Goal: Task Accomplishment & Management: Complete application form

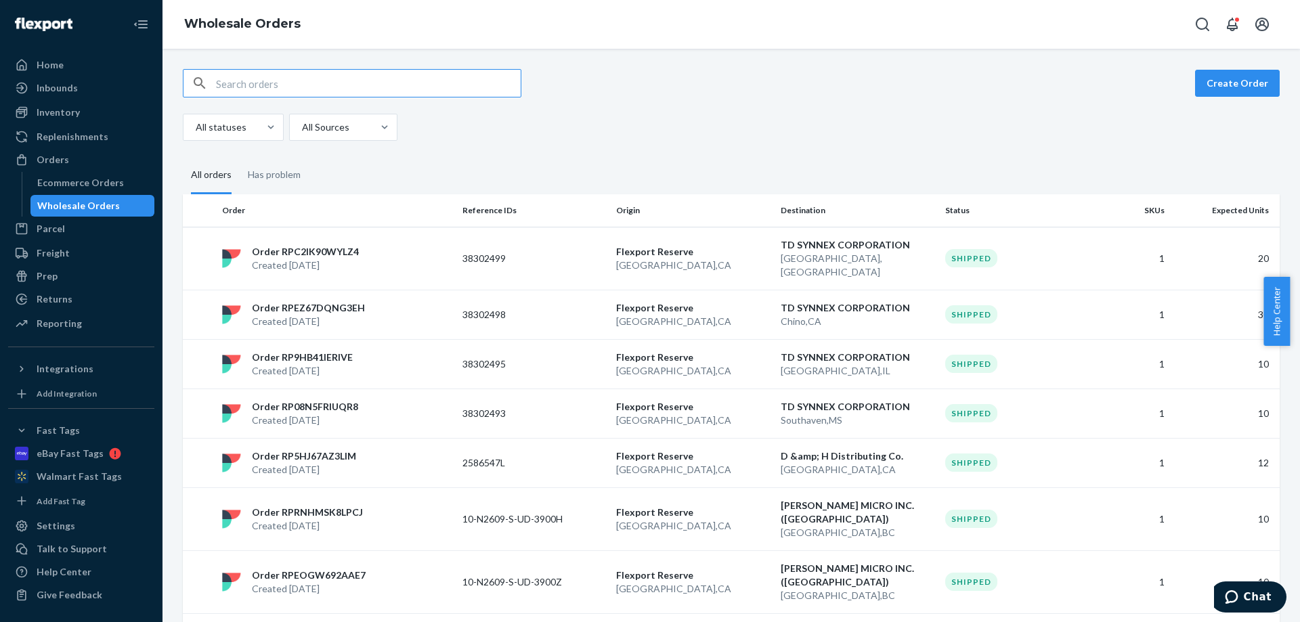
click at [693, 135] on div "All statuses All Sources" at bounding box center [726, 127] width 1087 height 27
click at [45, 110] on div "Inventory" at bounding box center [58, 113] width 43 height 14
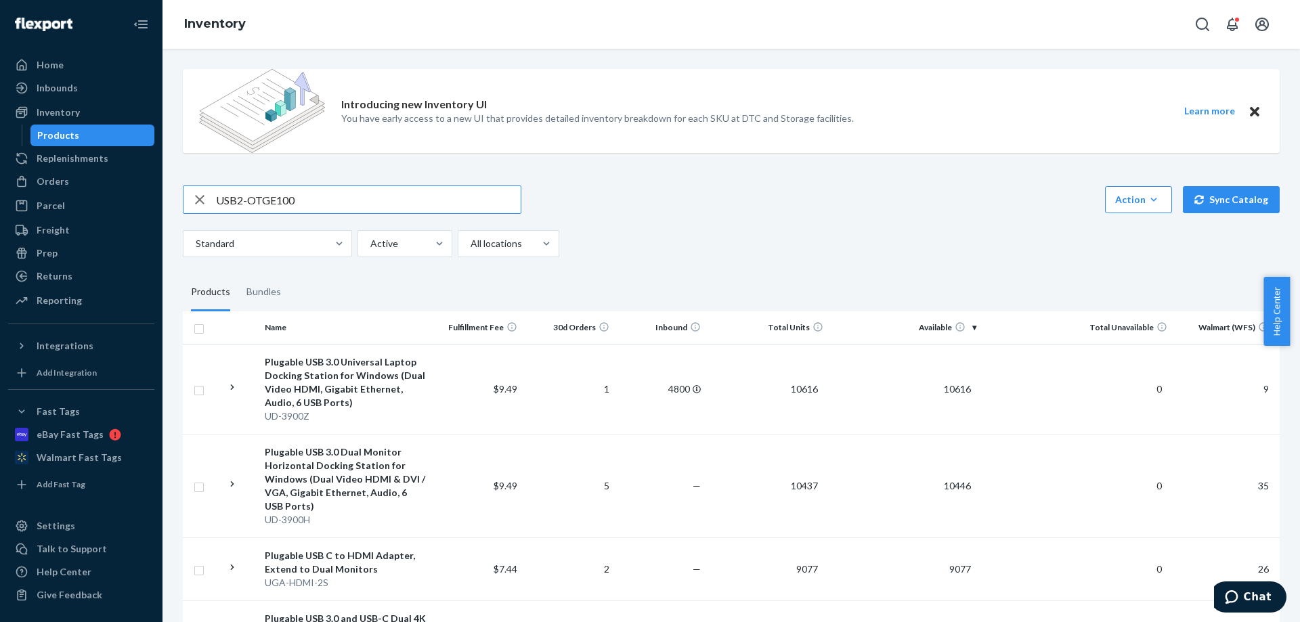
type input "USB2-OTGE100"
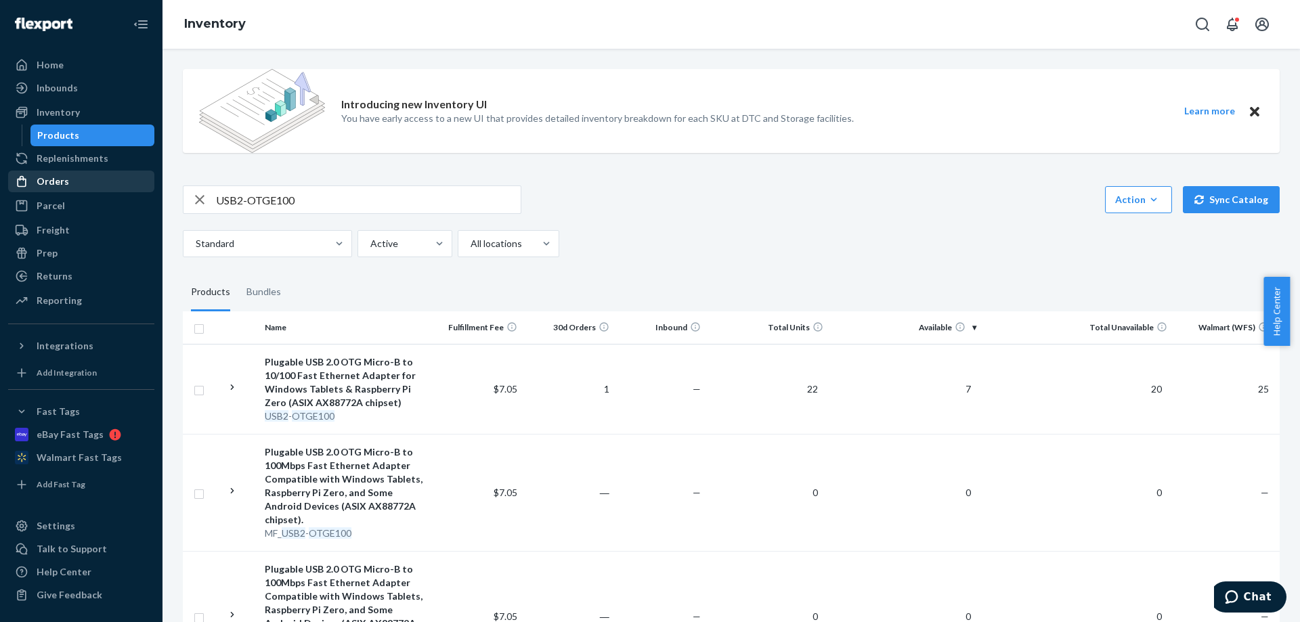
click at [70, 183] on div "Orders" at bounding box center [81, 181] width 144 height 19
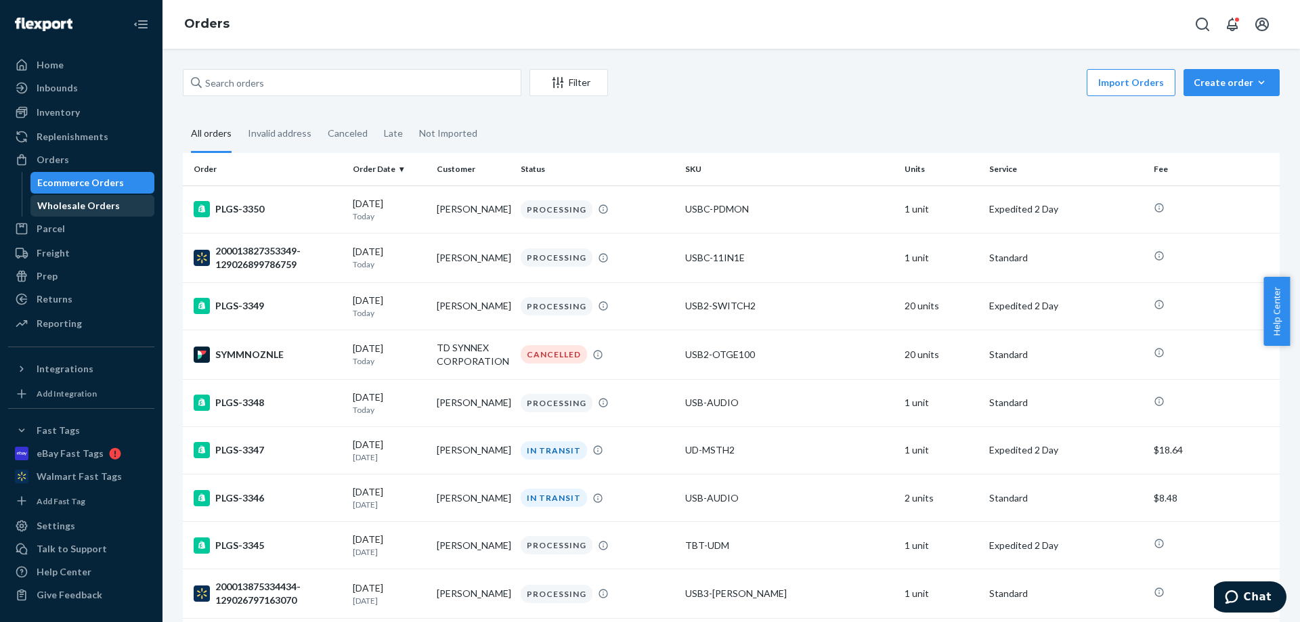
click at [81, 202] on div "Wholesale Orders" at bounding box center [78, 206] width 83 height 14
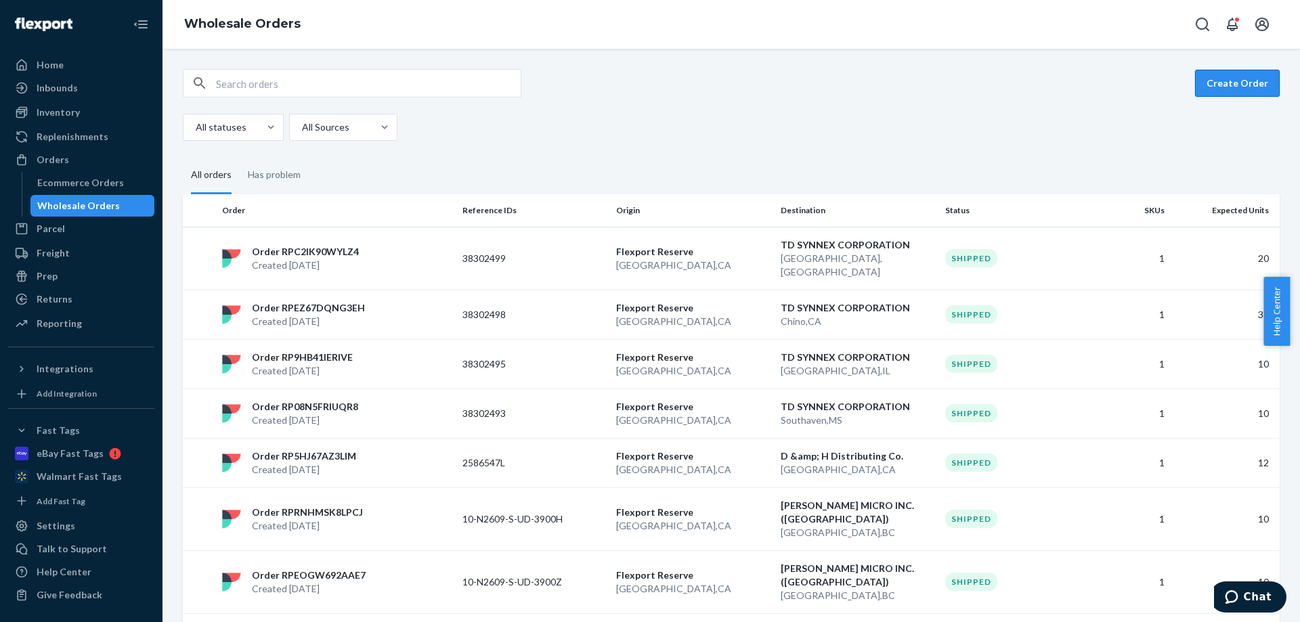
click at [1226, 80] on button "Create Order" at bounding box center [1237, 83] width 85 height 27
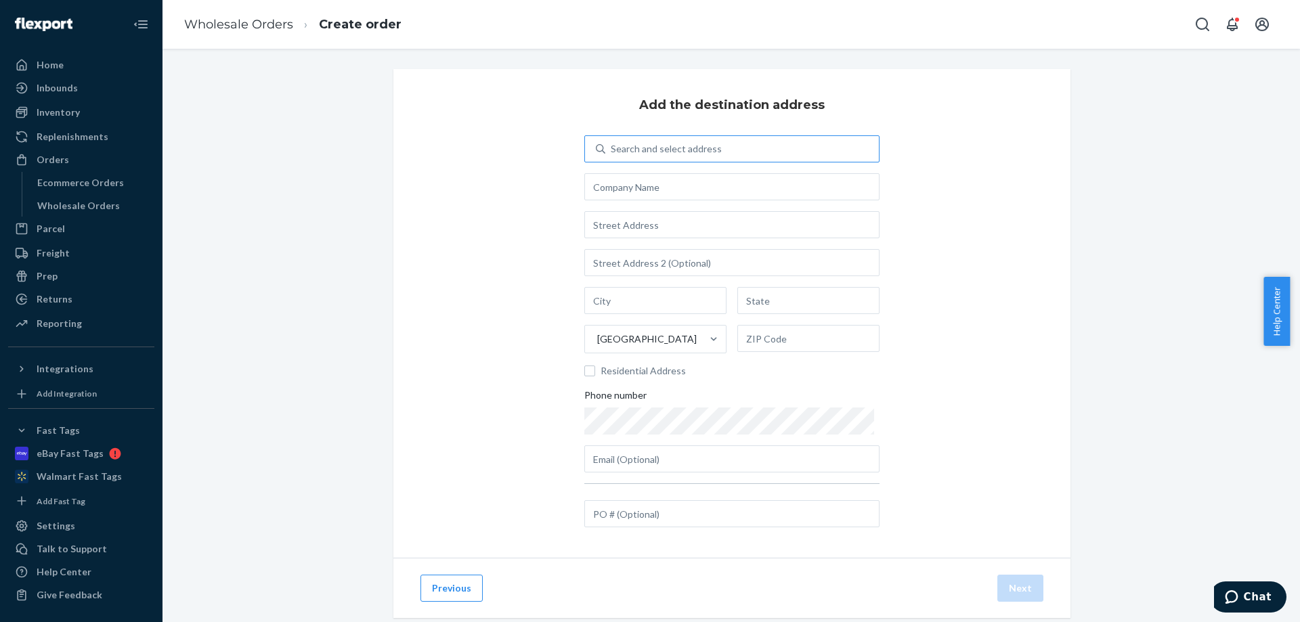
click at [743, 150] on div "Search and select address" at bounding box center [742, 149] width 274 height 24
click at [612, 150] on input "Search and select address" at bounding box center [611, 149] width 1 height 14
type input "415"
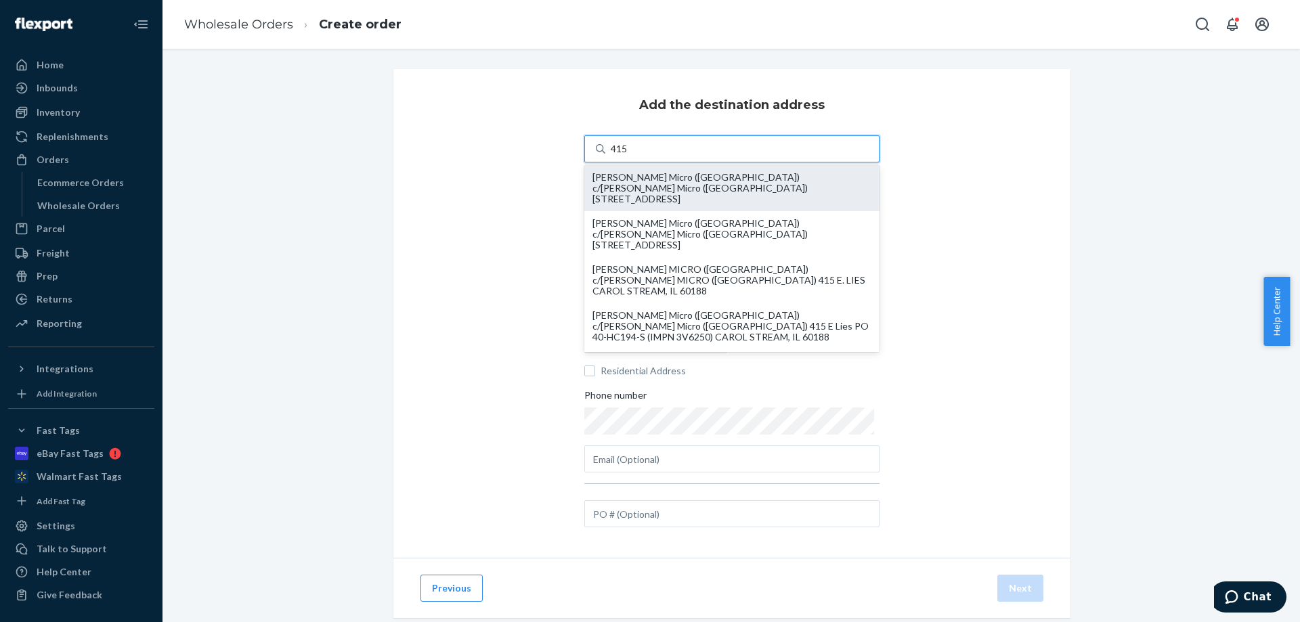
click at [700, 182] on div "[PERSON_NAME] Micro ([GEOGRAPHIC_DATA]) c/[PERSON_NAME] Micro ([GEOGRAPHIC_DATA…" at bounding box center [732, 188] width 279 height 33
click at [628, 156] on input "415" at bounding box center [620, 149] width 18 height 14
type input "[PERSON_NAME] Micro ([GEOGRAPHIC_DATA])"
type input "[PERSON_NAME] STREAM"
type input "IL"
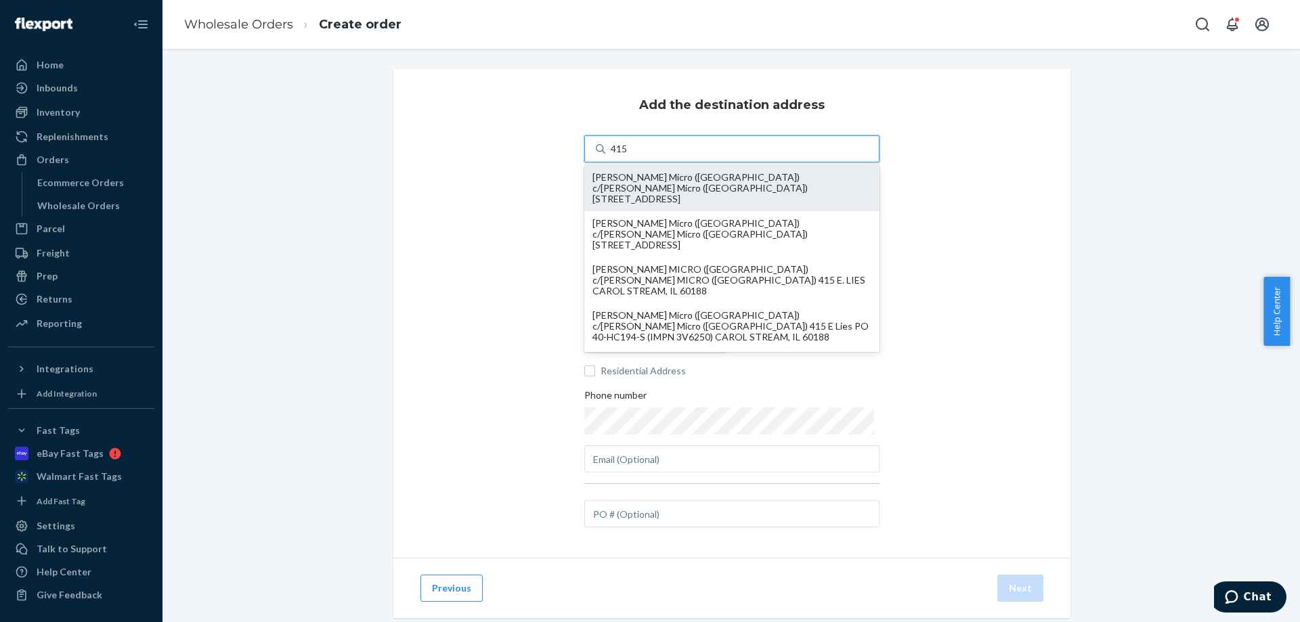
type input "60188"
type input "415 E Lies"
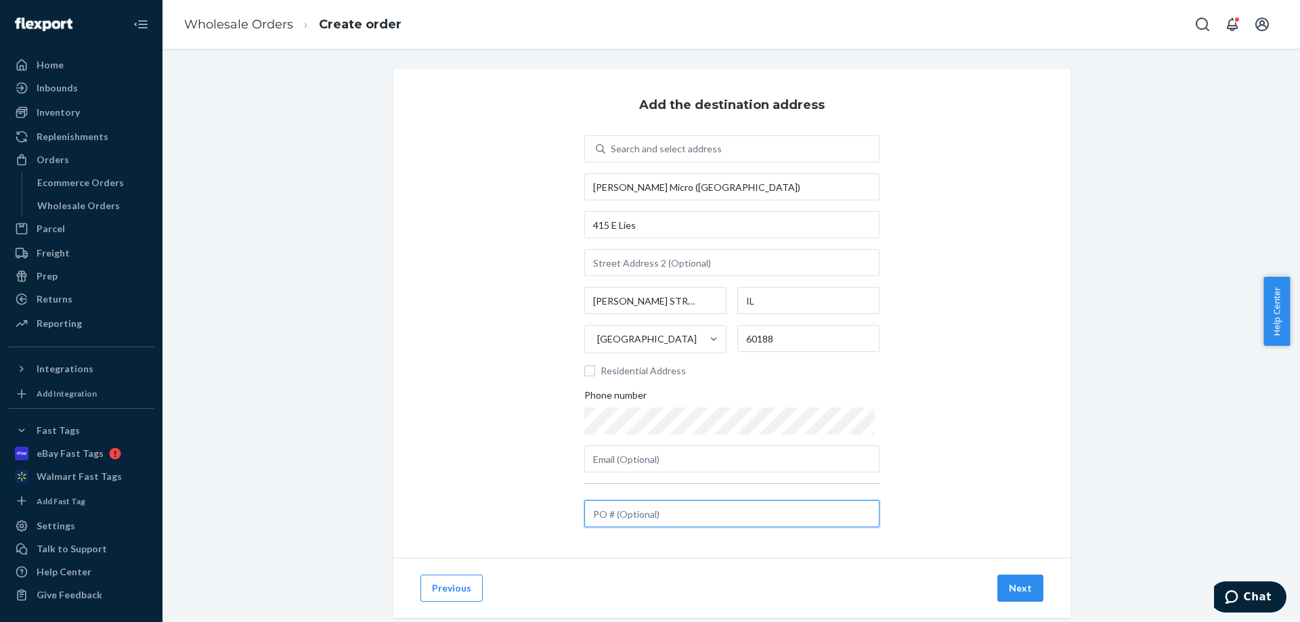
click at [645, 517] on input "text" at bounding box center [731, 513] width 295 height 27
paste input "40-KRF99-S"
type input "40-KRF99-S"
click at [1026, 590] on button "Next" at bounding box center [1021, 588] width 46 height 27
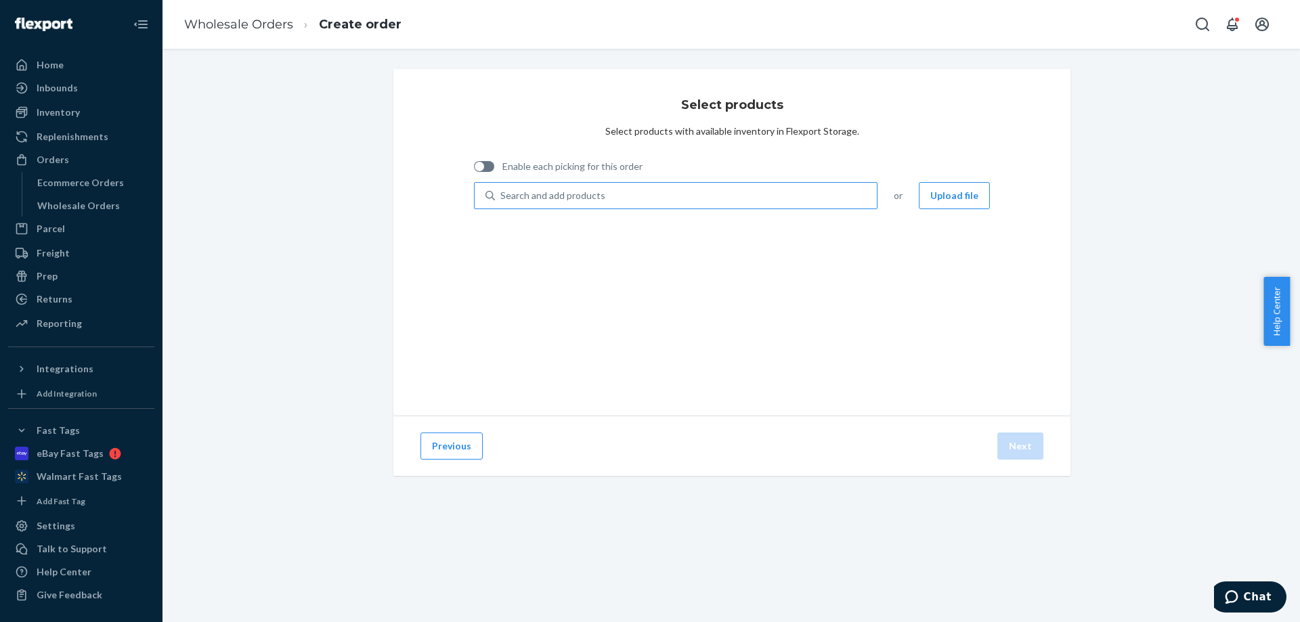
click at [663, 202] on div "Search and add products" at bounding box center [686, 196] width 382 height 24
click at [502, 202] on input "Search and add products" at bounding box center [500, 196] width 1 height 14
type input "TBT4-UDZ"
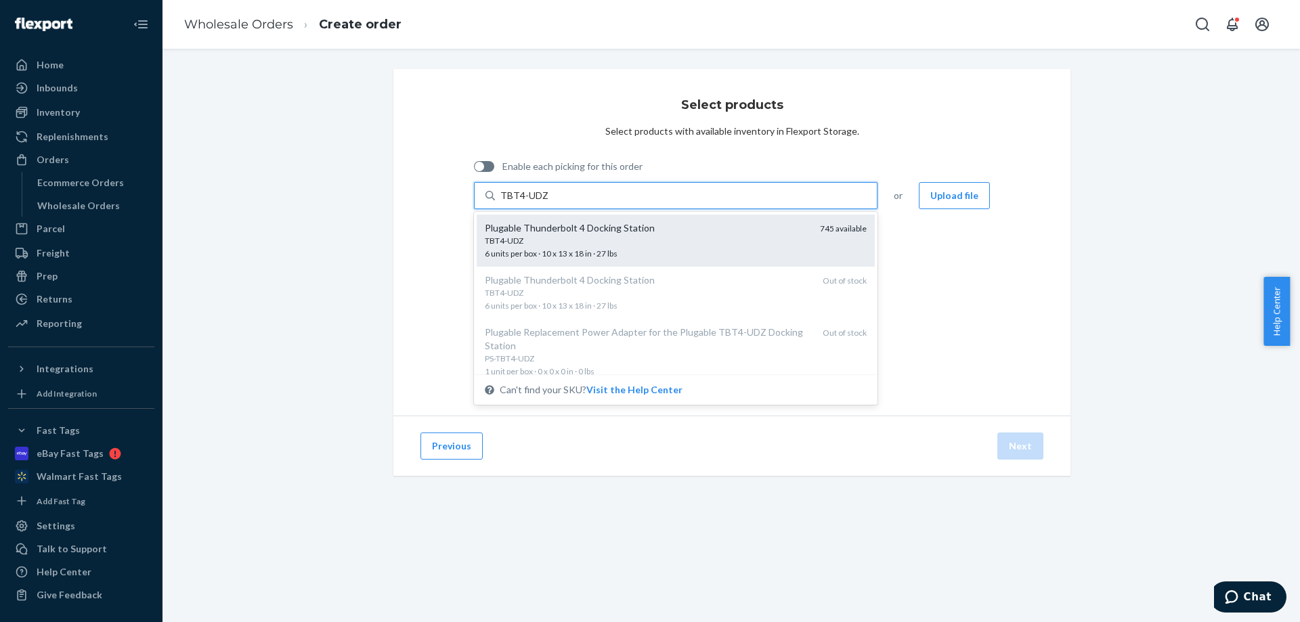
click at [580, 234] on div "Plugable Thunderbolt 4 Docking Station" at bounding box center [647, 228] width 324 height 14
click at [548, 202] on input "TBT4-UDZ" at bounding box center [523, 196] width 47 height 14
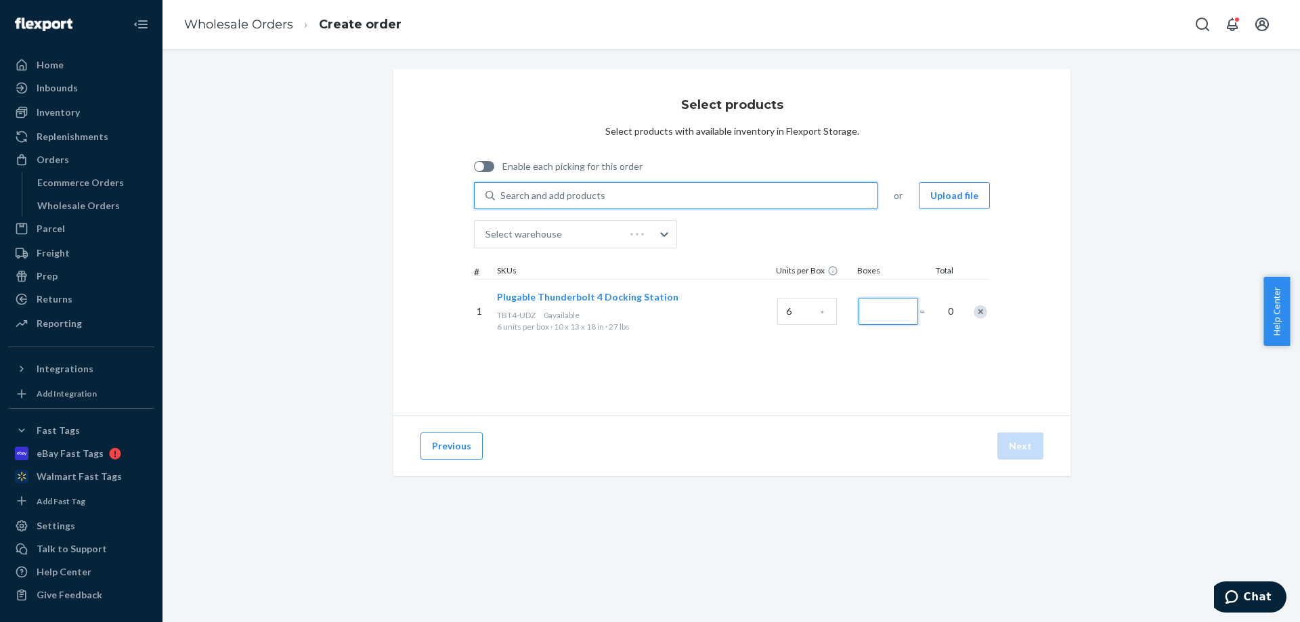
click at [898, 307] on input "Number of boxes" at bounding box center [889, 311] width 60 height 27
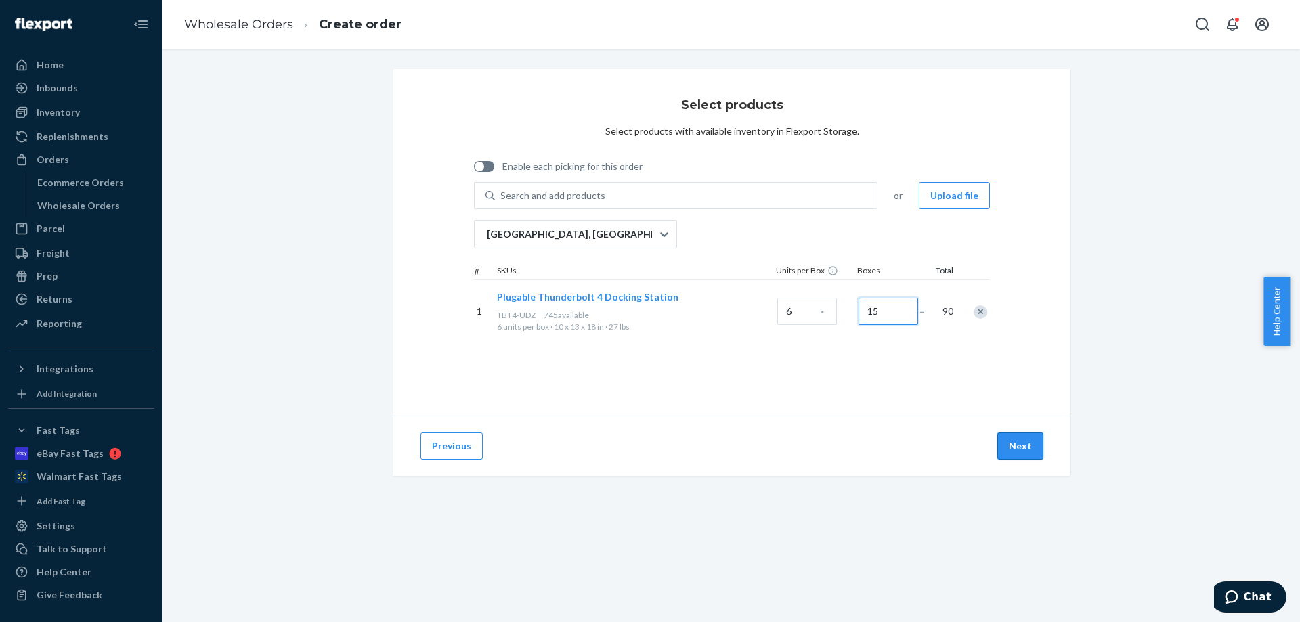
type input "15"
click at [1023, 446] on button "Next" at bounding box center [1021, 446] width 46 height 27
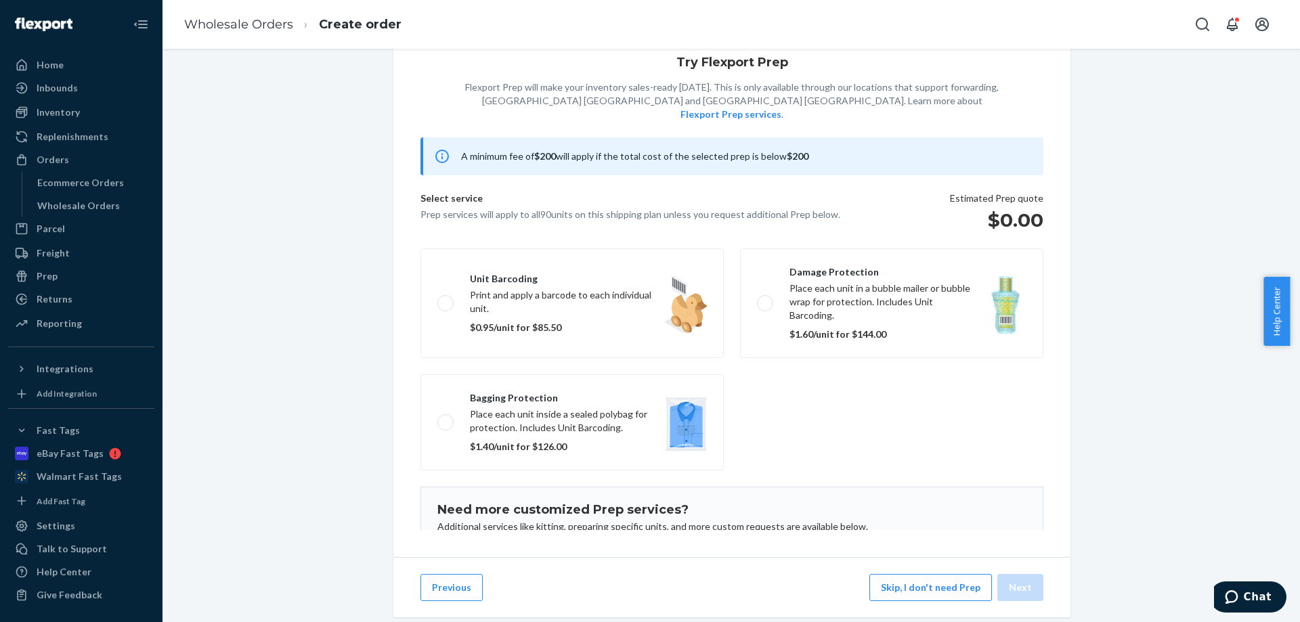
scroll to position [78, 0]
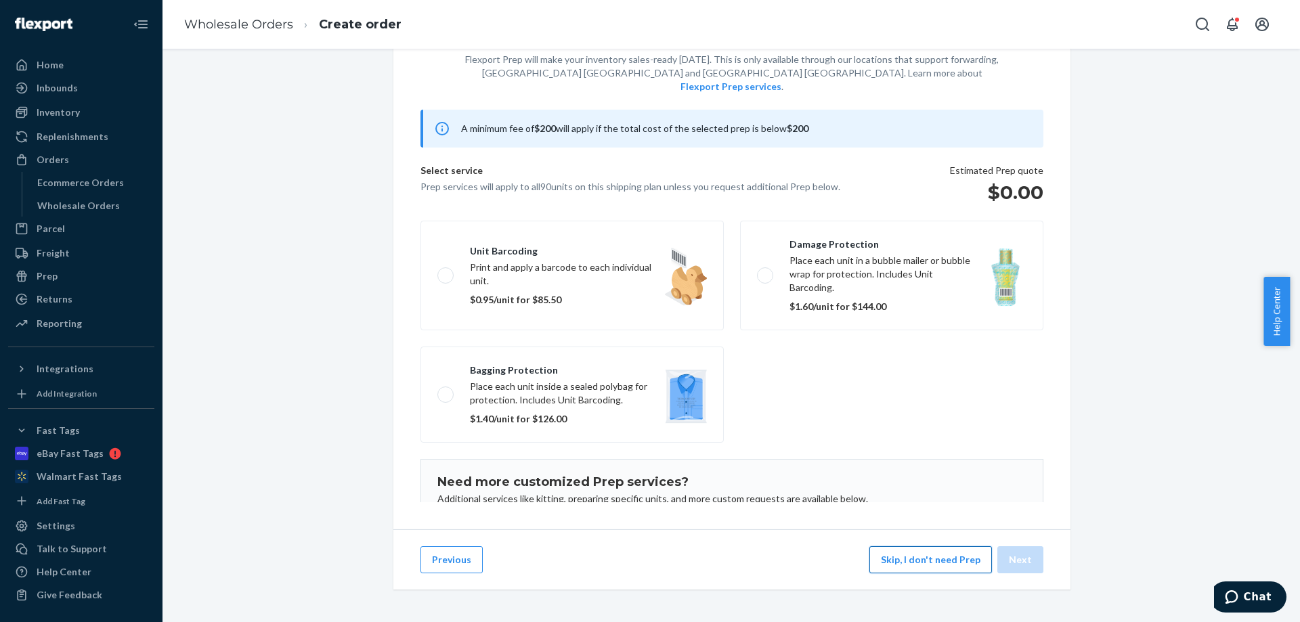
click at [931, 559] on button "Skip, I don't need Prep" at bounding box center [931, 560] width 123 height 27
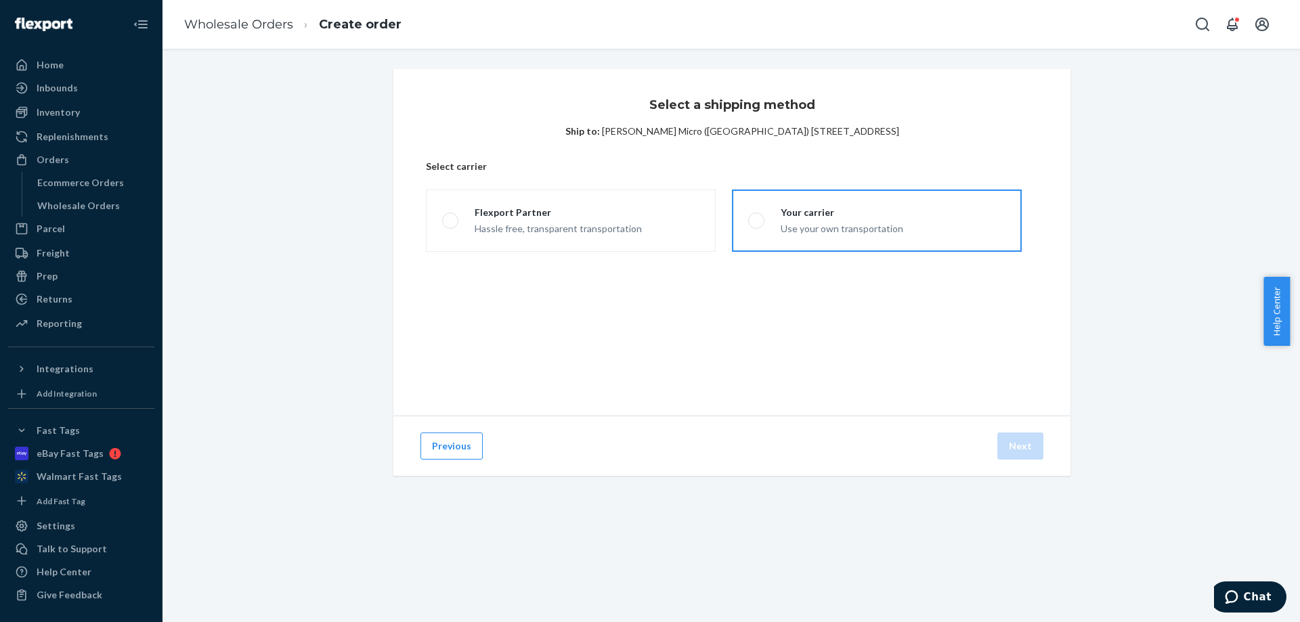
click at [841, 211] on div "Your carrier" at bounding box center [842, 213] width 123 height 14
click at [757, 217] on input "Your carrier Use your own transportation" at bounding box center [752, 221] width 9 height 9
radio input "true"
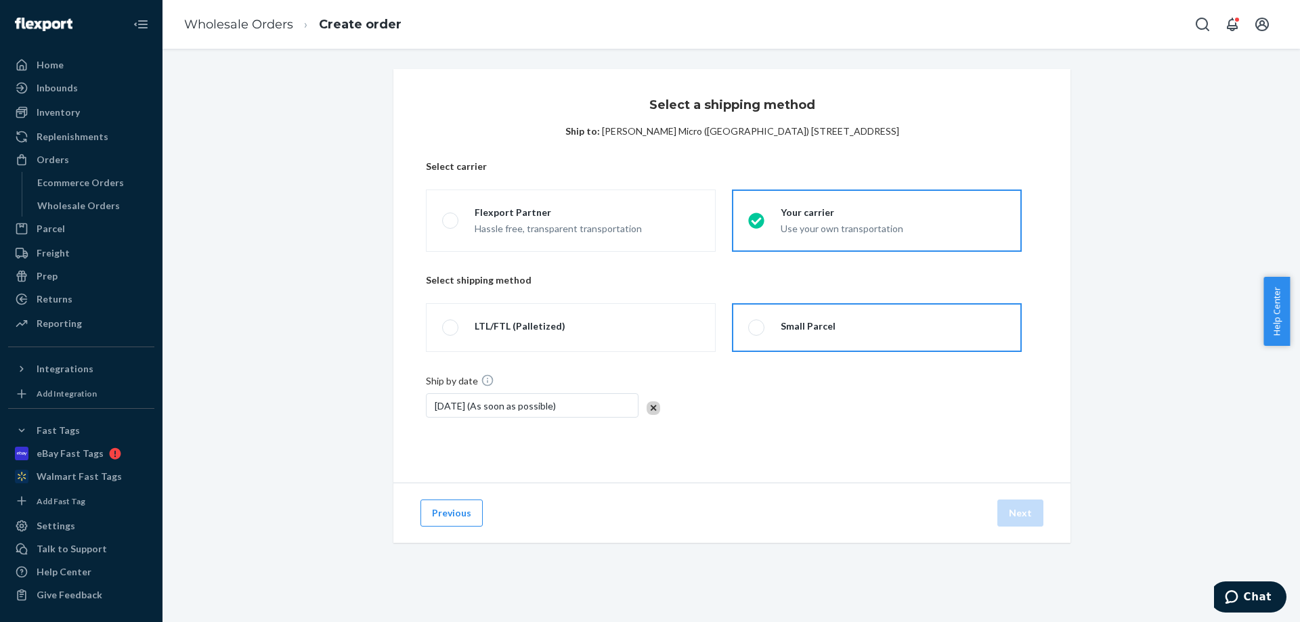
click at [856, 319] on label "Small Parcel" at bounding box center [877, 327] width 290 height 49
click at [757, 324] on input "Small Parcel" at bounding box center [752, 328] width 9 height 9
radio input "true"
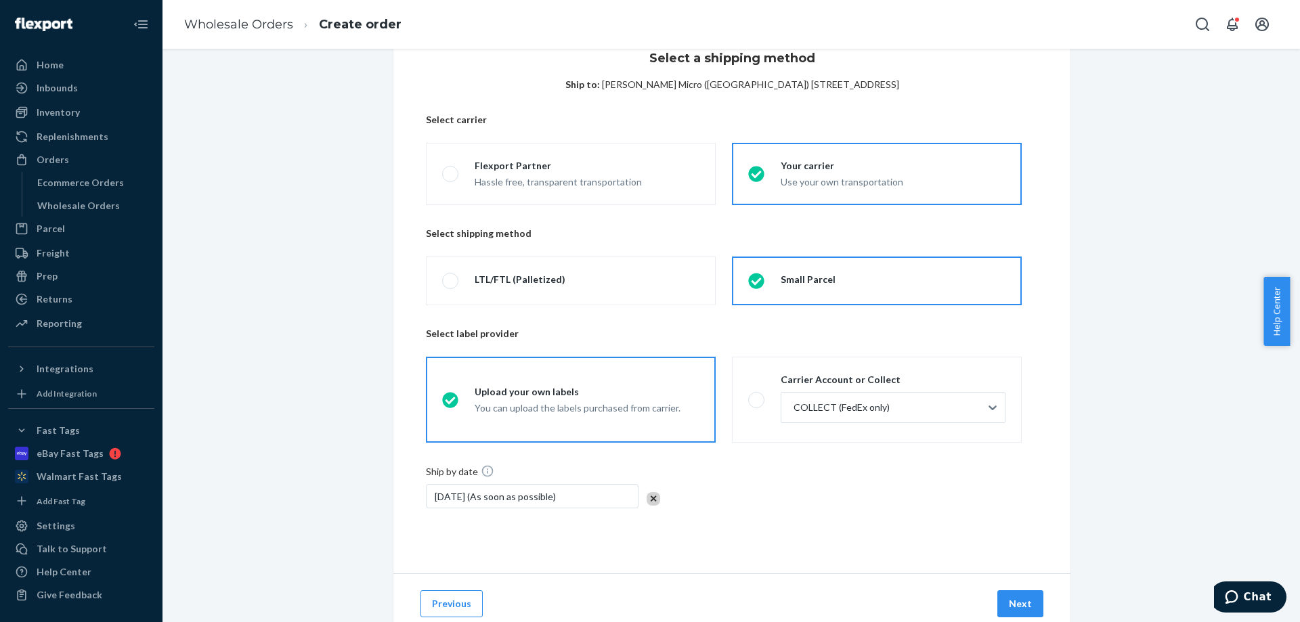
scroll to position [91, 0]
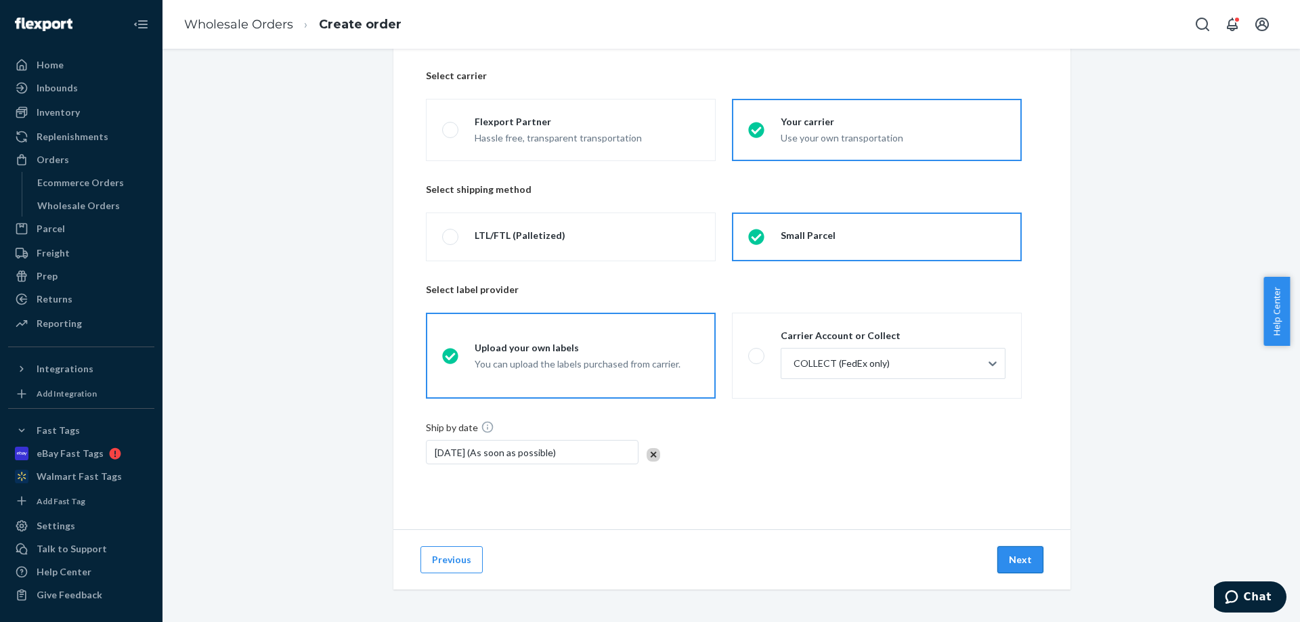
click at [1012, 554] on button "Next" at bounding box center [1021, 560] width 46 height 27
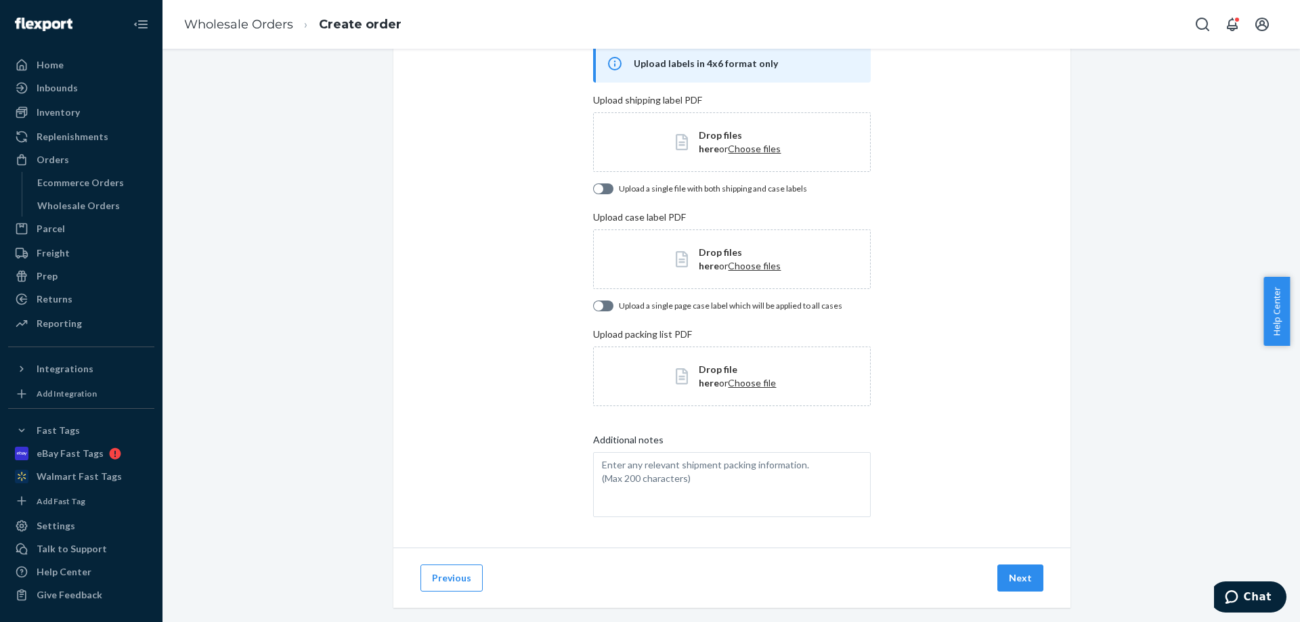
click at [728, 143] on span "Choose files" at bounding box center [754, 149] width 53 height 12
click at [728, 268] on span "Choose files" at bounding box center [754, 266] width 53 height 12
click at [1023, 581] on button "Next" at bounding box center [1021, 578] width 46 height 27
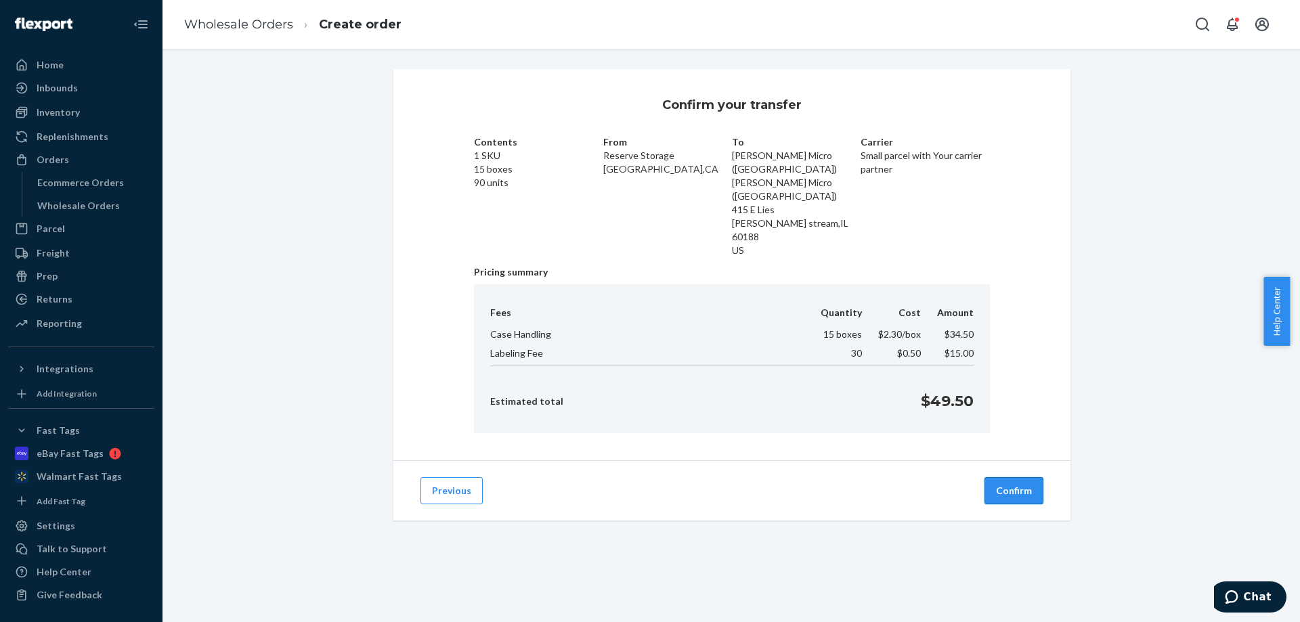
click at [1014, 477] on button "Confirm" at bounding box center [1014, 490] width 59 height 27
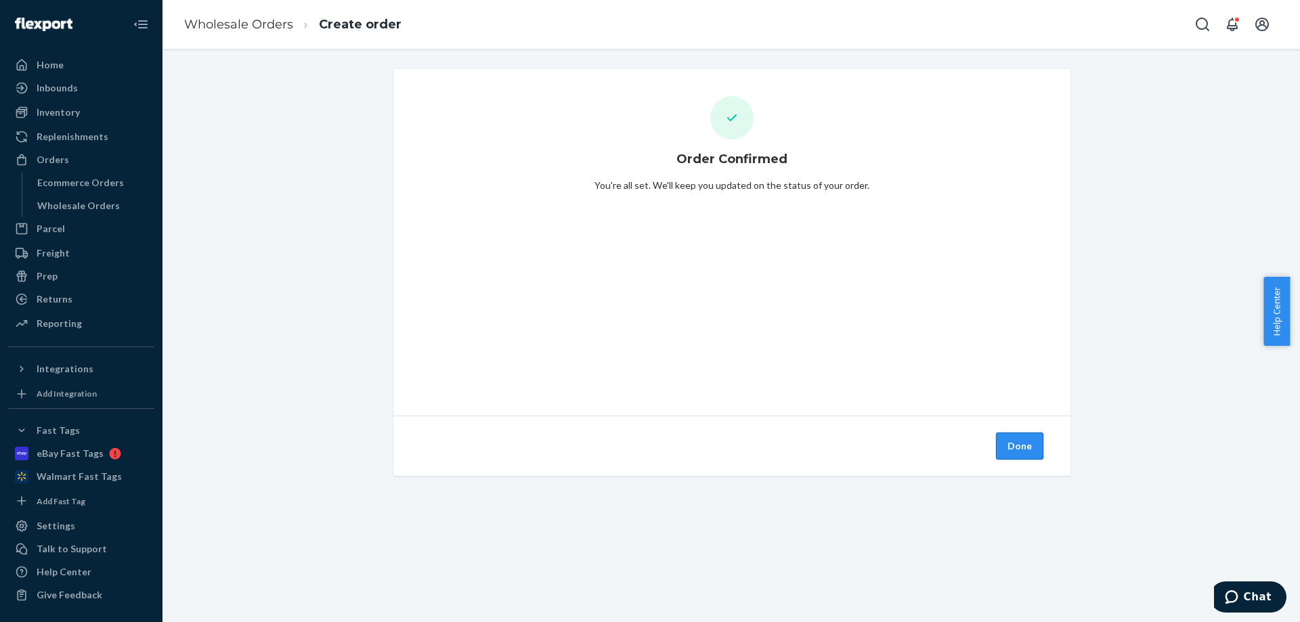
click at [1004, 447] on button "Done" at bounding box center [1019, 446] width 47 height 27
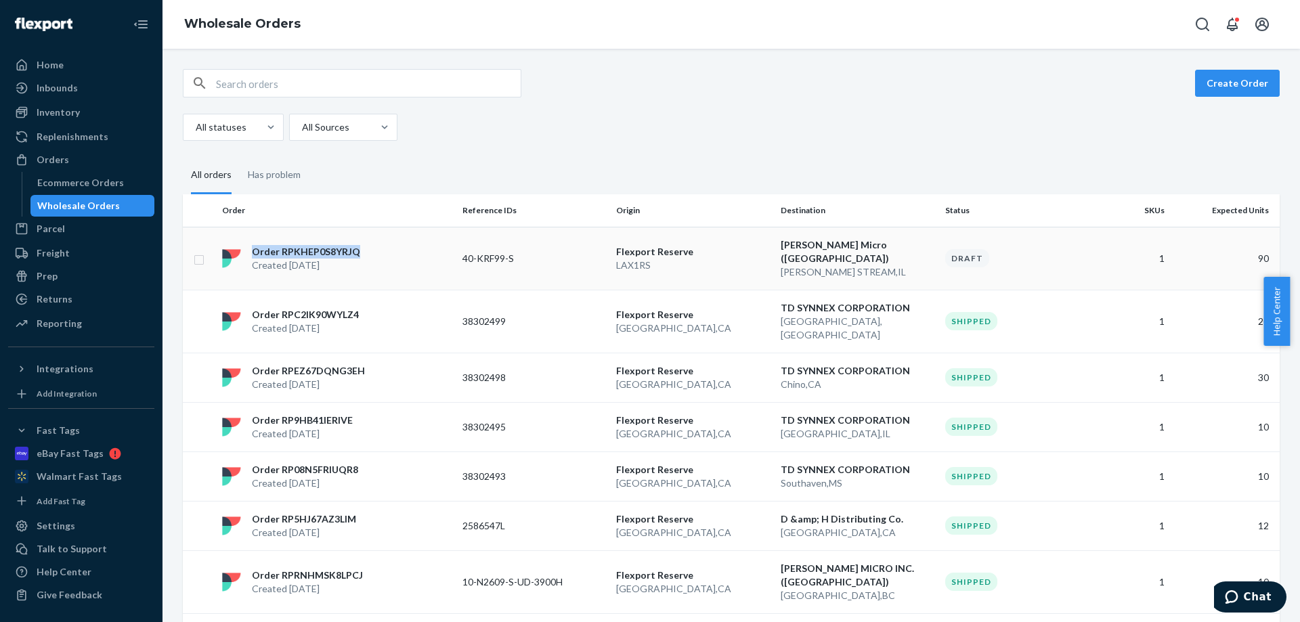
copy p "Order RPKHEP0S8YRJQ"
drag, startPoint x: 366, startPoint y: 238, endPoint x: 505, endPoint y: 191, distance: 147.3
click at [952, 131] on div "All statuses All Sources" at bounding box center [726, 127] width 1087 height 27
click at [1249, 90] on button "Create Order" at bounding box center [1237, 83] width 85 height 27
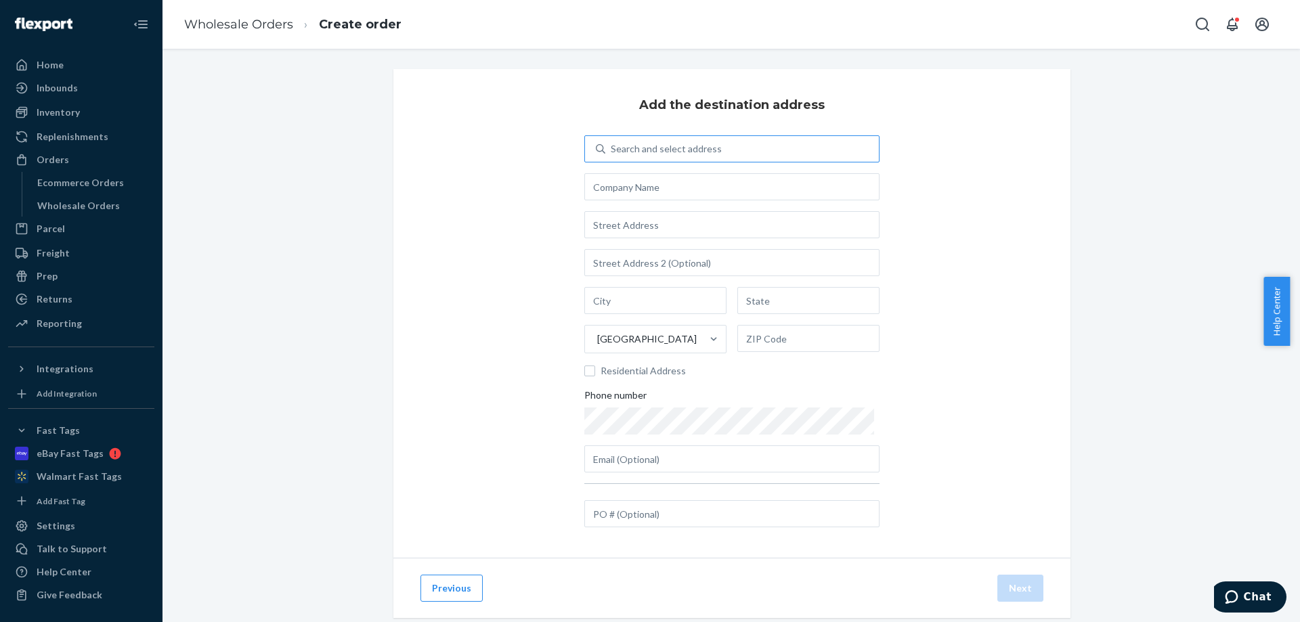
click at [735, 150] on div "Search and select address" at bounding box center [742, 149] width 274 height 24
click at [612, 150] on input "Search and select address" at bounding box center [611, 149] width 1 height 14
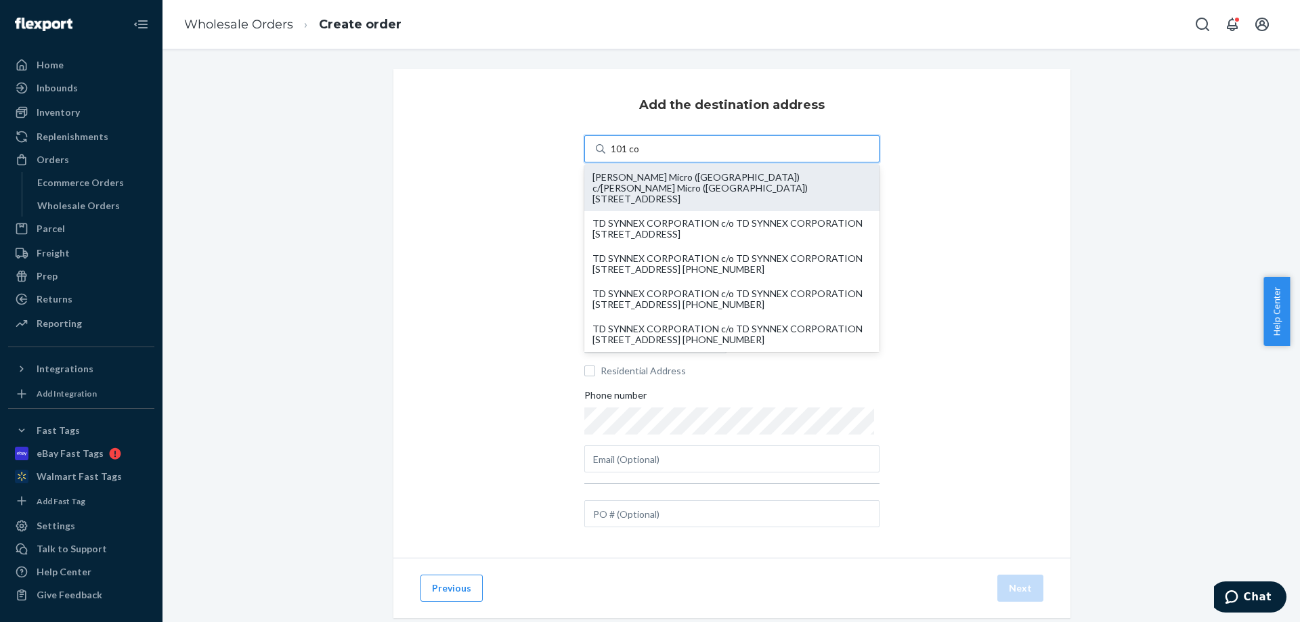
type input "101 com"
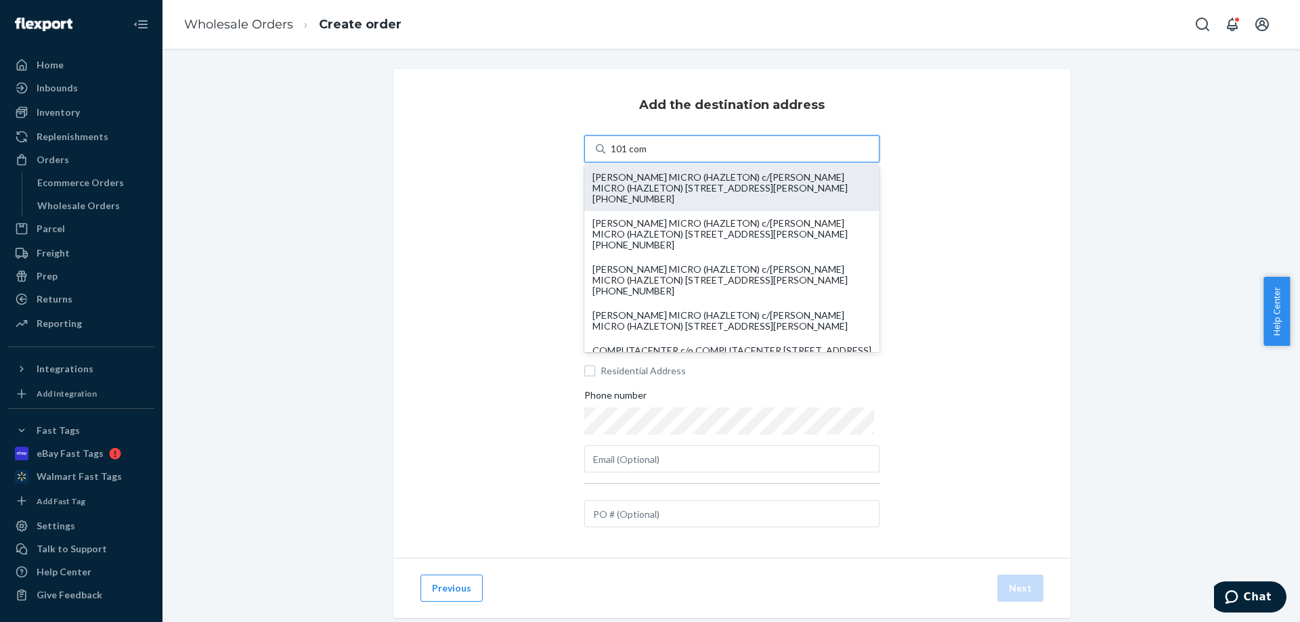
click at [687, 189] on div "[PERSON_NAME] MICRO (HAZLETON) c/[PERSON_NAME] MICRO (HAZLETON) [STREET_ADDRESS…" at bounding box center [732, 188] width 279 height 33
click at [648, 156] on input "101 com" at bounding box center [629, 149] width 37 height 14
type input "[PERSON_NAME] MICRO (HAZLETON)"
type input "[STREET_ADDRESS]"
type input "[PERSON_NAME][GEOGRAPHIC_DATA]"
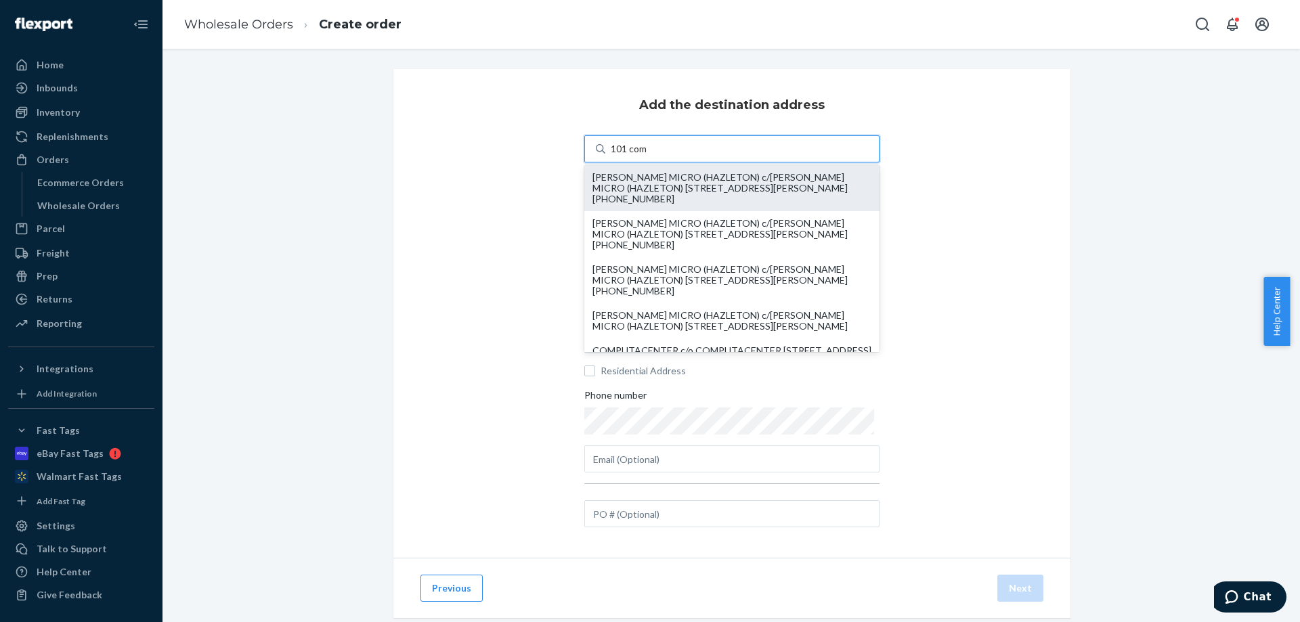
type input "PA"
type input "18202"
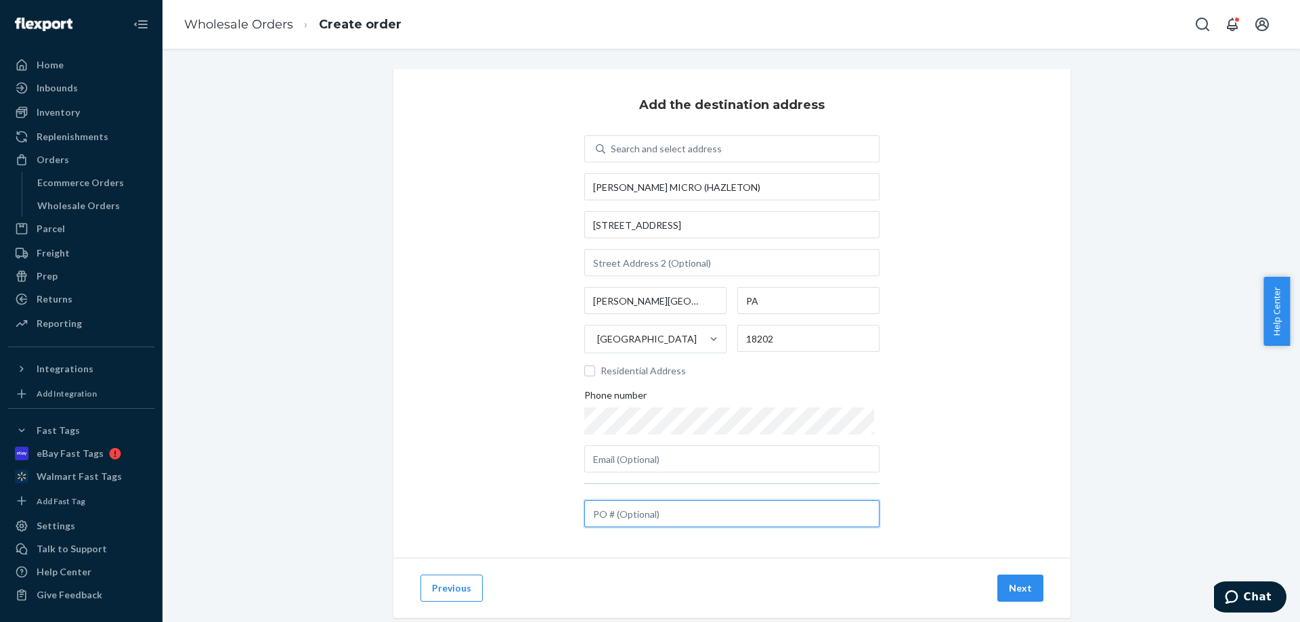
click at [620, 519] on input "text" at bounding box center [731, 513] width 295 height 27
paste input "89-EK554-S"
type input "89-EK554-S"
click at [1023, 593] on button "Next" at bounding box center [1021, 588] width 46 height 27
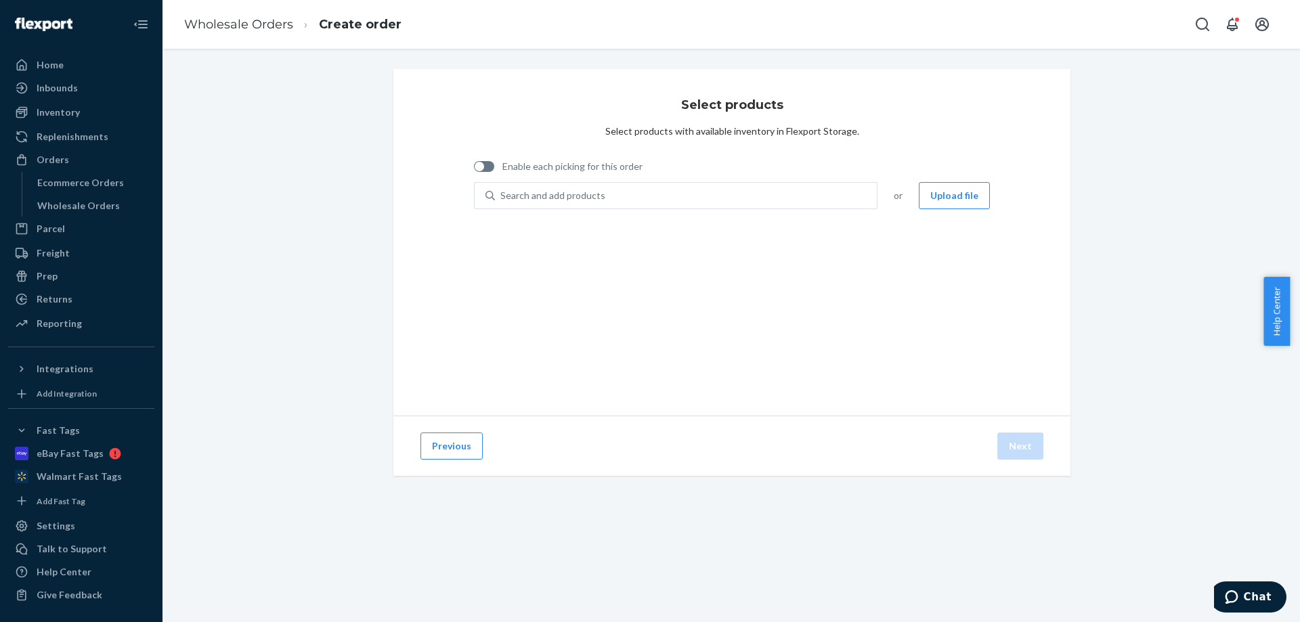
click at [728, 180] on div "Enable each picking for this order" at bounding box center [732, 168] width 516 height 28
click at [695, 186] on div "Search and add products" at bounding box center [686, 196] width 382 height 24
click at [502, 189] on input "Search and add products" at bounding box center [500, 196] width 1 height 14
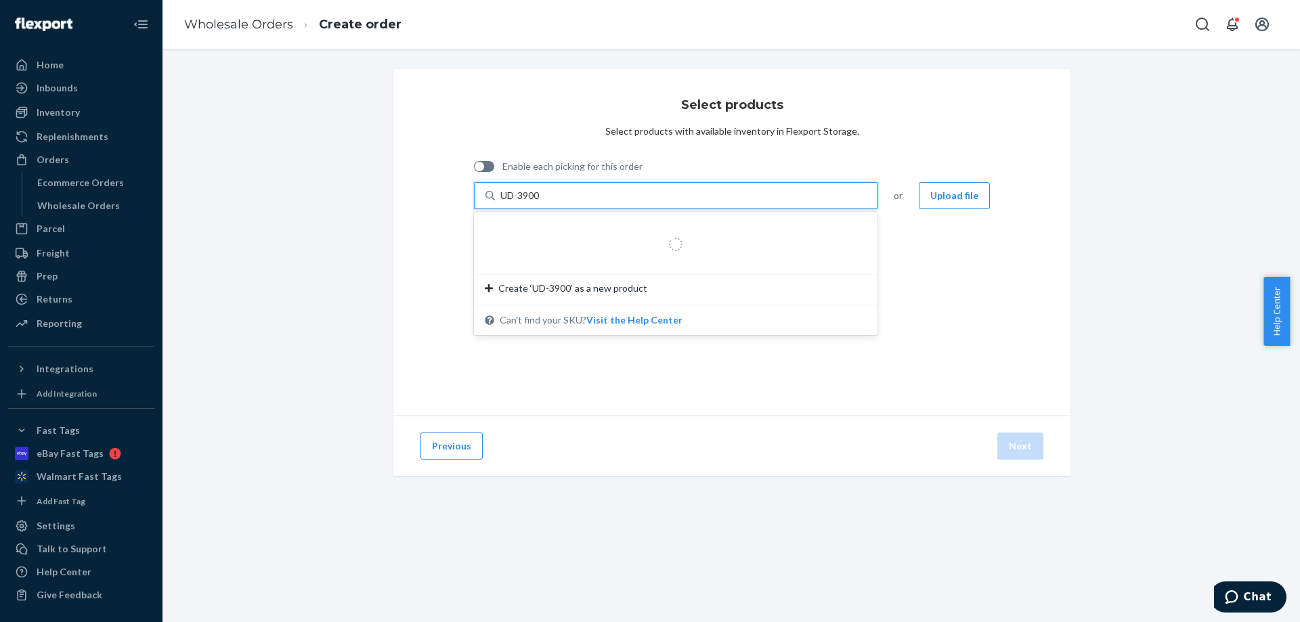
type input "UD-3900H"
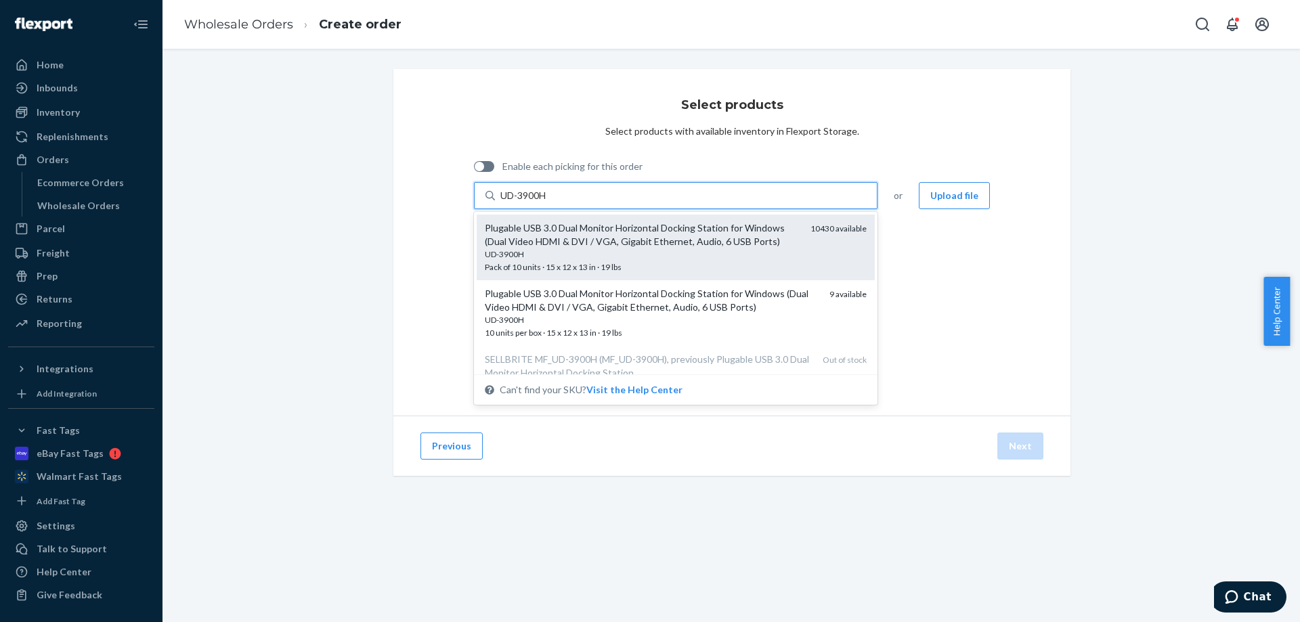
click at [591, 232] on div "Plugable USB 3.0 Dual Monitor Horizontal Docking Station for Windows (Dual Vide…" at bounding box center [642, 234] width 315 height 27
click at [549, 202] on input "UD-3900H" at bounding box center [524, 196] width 48 height 14
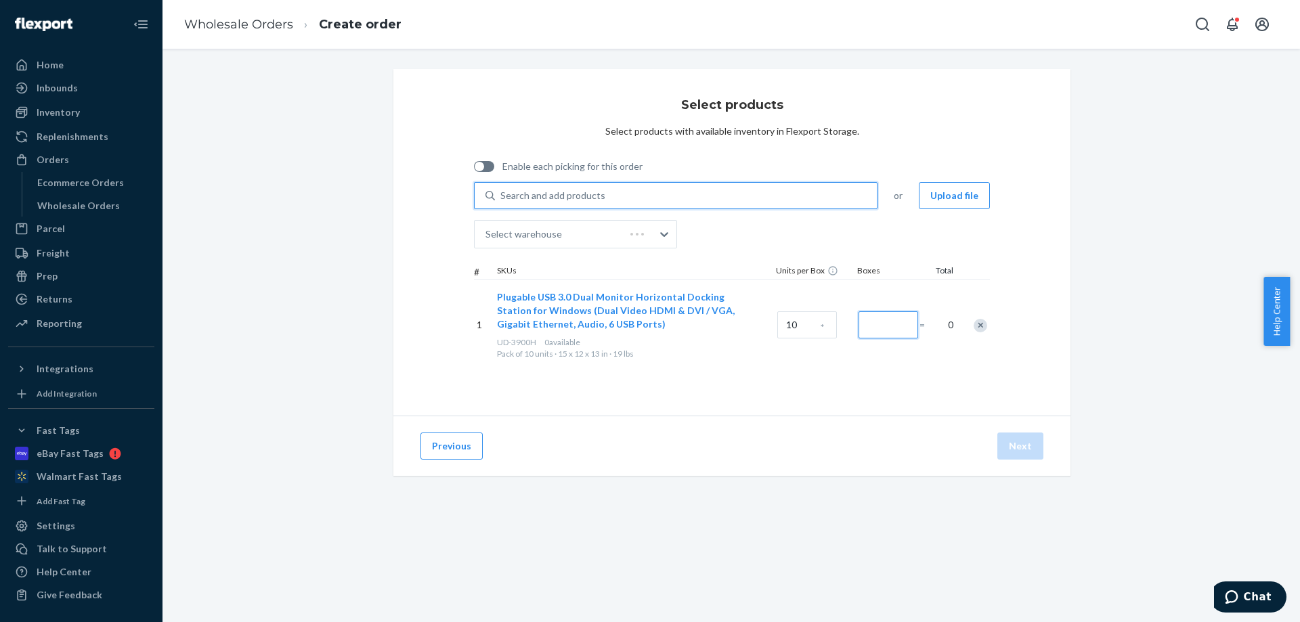
click at [888, 327] on input "Number of boxes" at bounding box center [889, 325] width 60 height 27
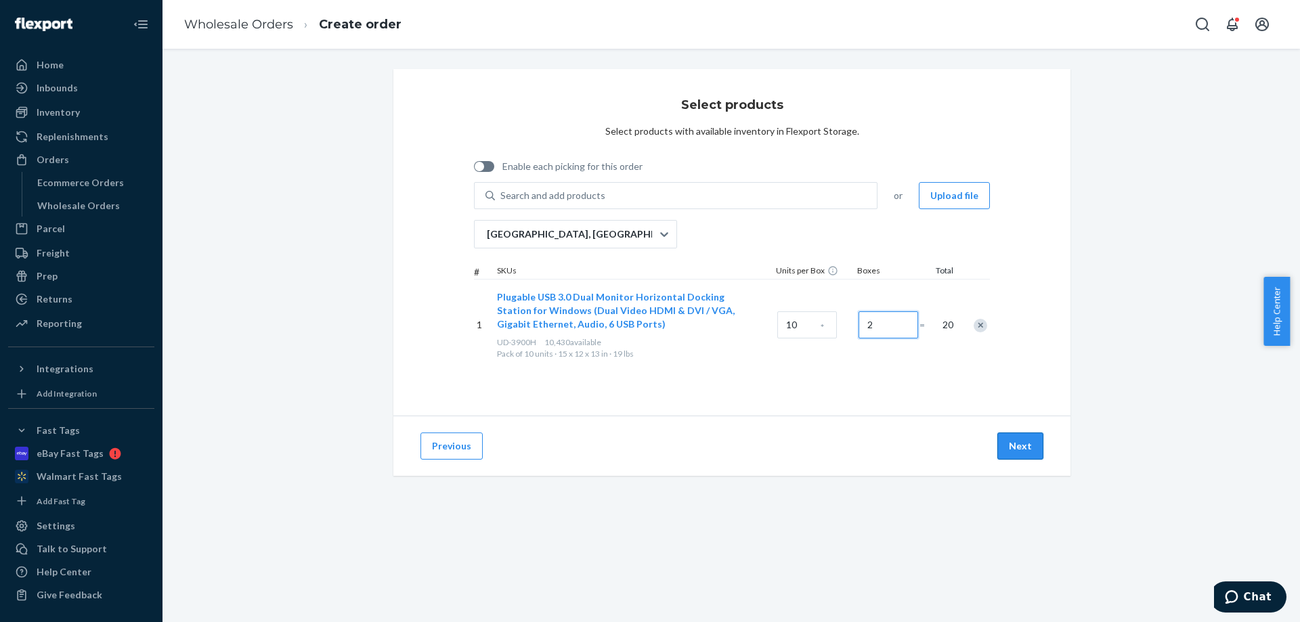
type input "2"
click at [1021, 452] on button "Next" at bounding box center [1021, 446] width 46 height 27
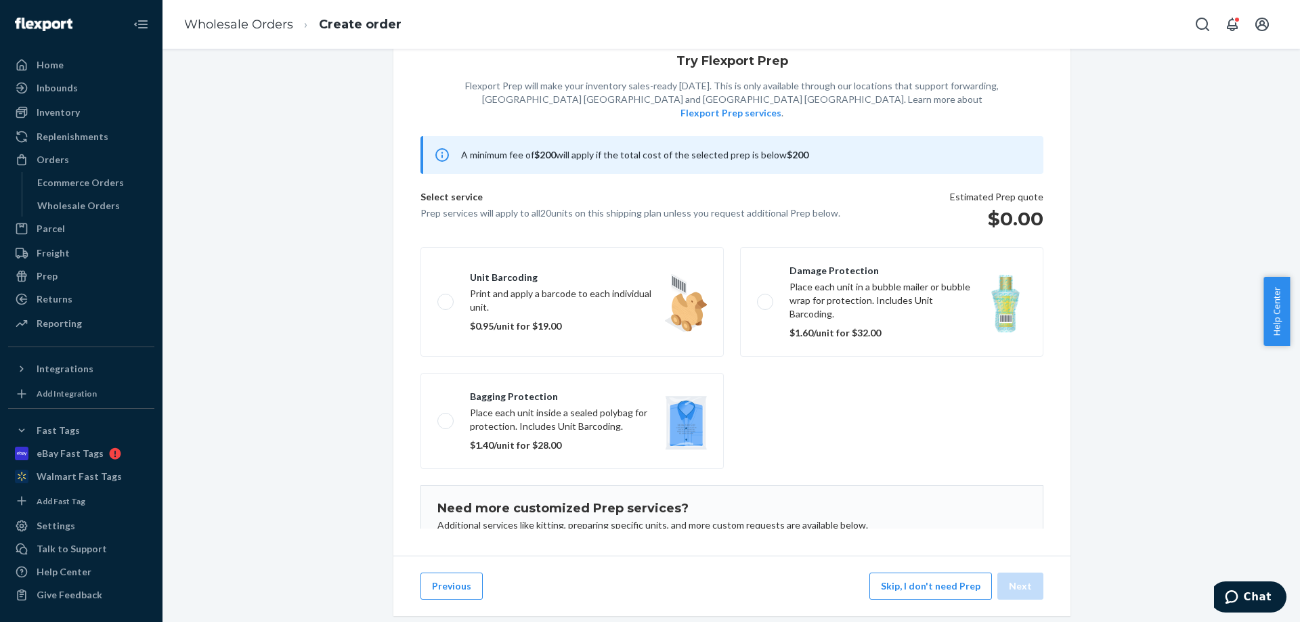
scroll to position [78, 0]
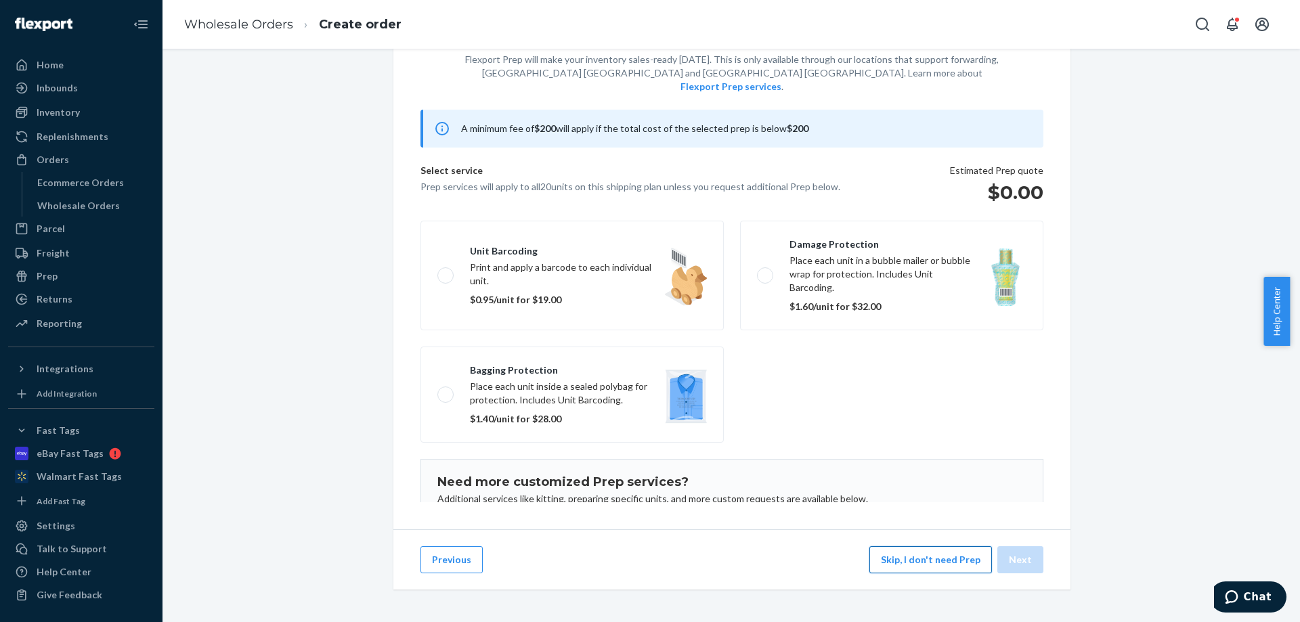
click at [918, 554] on button "Skip, I don't need Prep" at bounding box center [931, 560] width 123 height 27
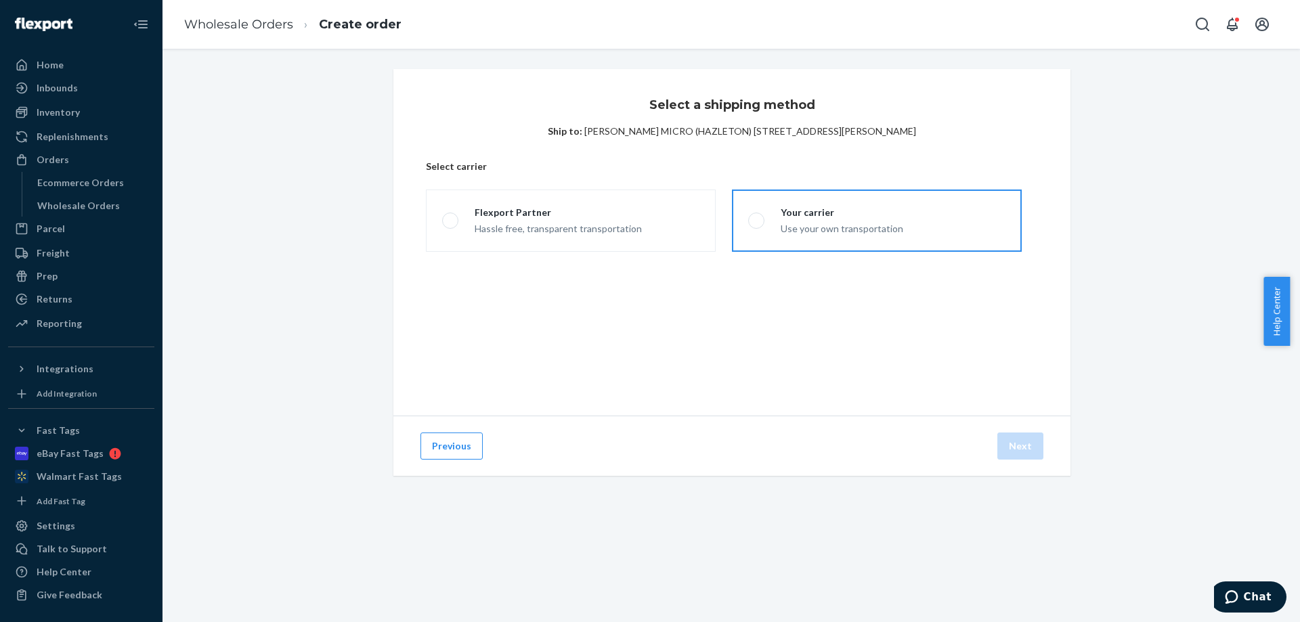
click at [852, 201] on label "Your carrier Use your own transportation" at bounding box center [877, 221] width 290 height 62
click at [757, 217] on input "Your carrier Use your own transportation" at bounding box center [752, 221] width 9 height 9
radio input "true"
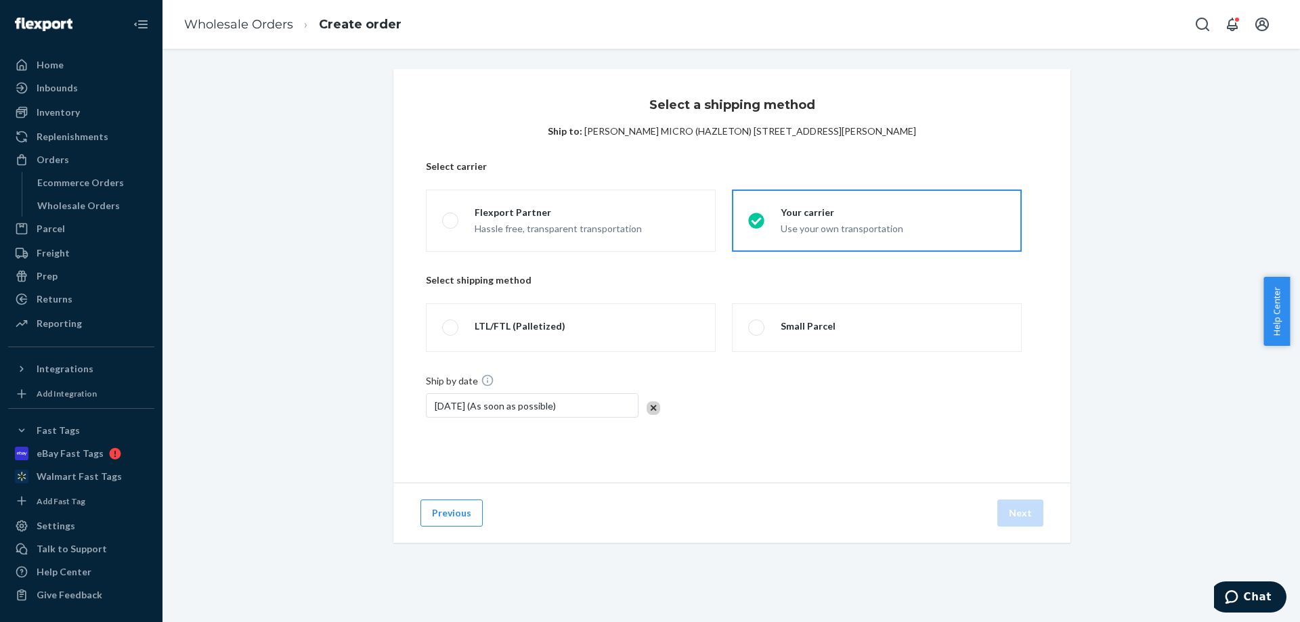
drag, startPoint x: 849, startPoint y: 333, endPoint x: 870, endPoint y: 356, distance: 31.7
click at [849, 333] on label "Small Parcel" at bounding box center [877, 327] width 290 height 49
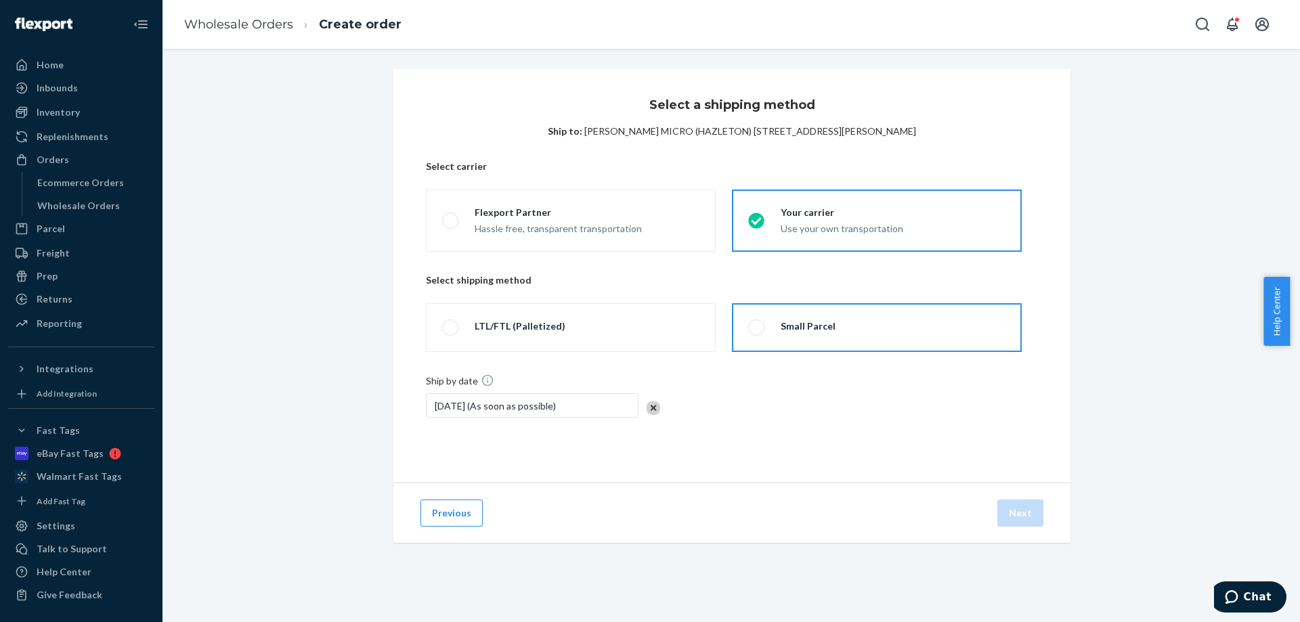
click at [877, 310] on label "Small Parcel" at bounding box center [877, 327] width 290 height 49
click at [757, 324] on input "Small Parcel" at bounding box center [752, 328] width 9 height 9
radio input "true"
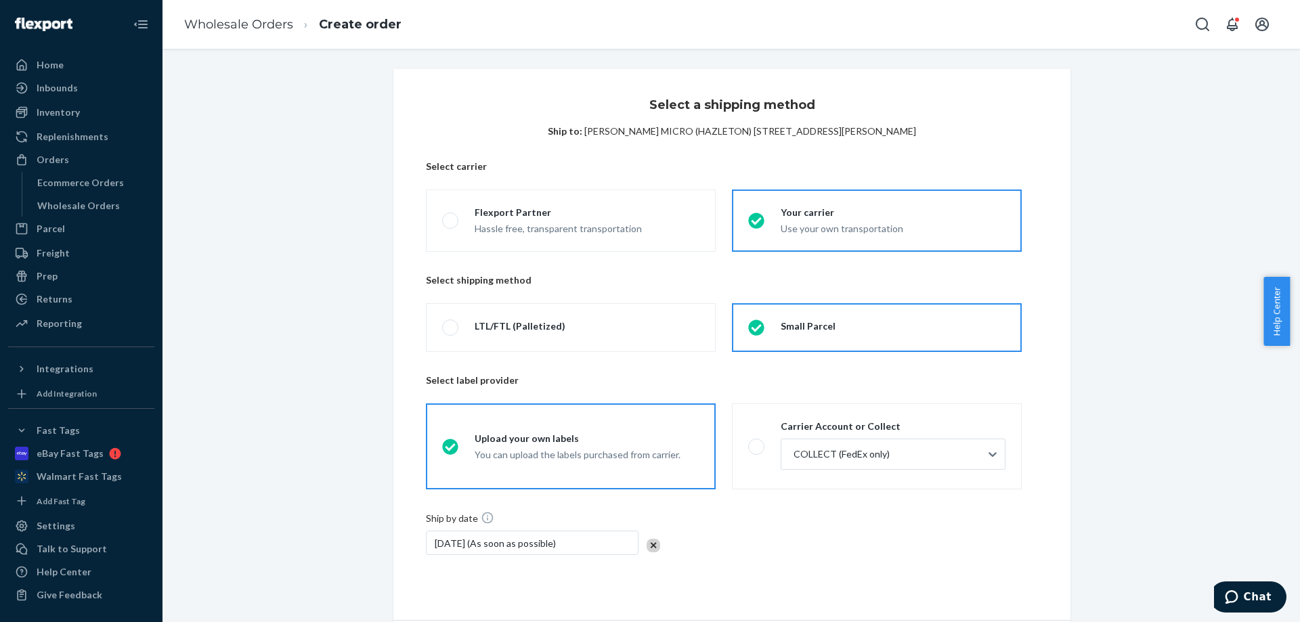
scroll to position [91, 0]
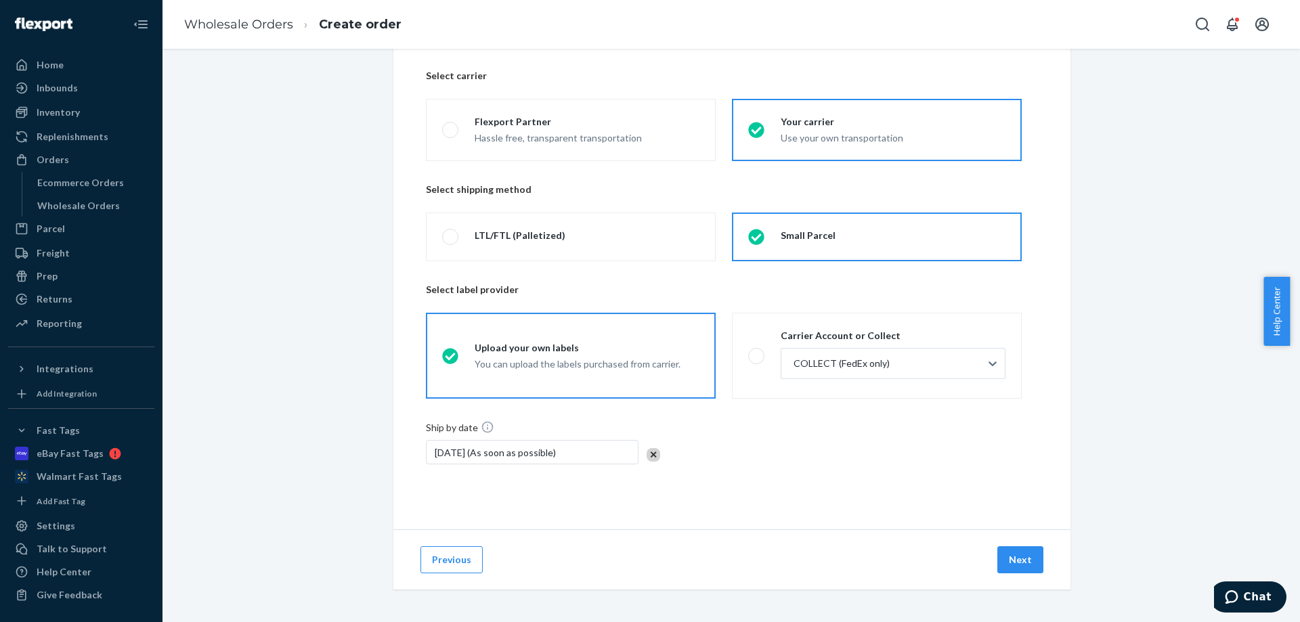
click at [1002, 545] on div "Previous Next" at bounding box center [731, 560] width 677 height 60
click at [1014, 559] on button "Next" at bounding box center [1021, 560] width 46 height 27
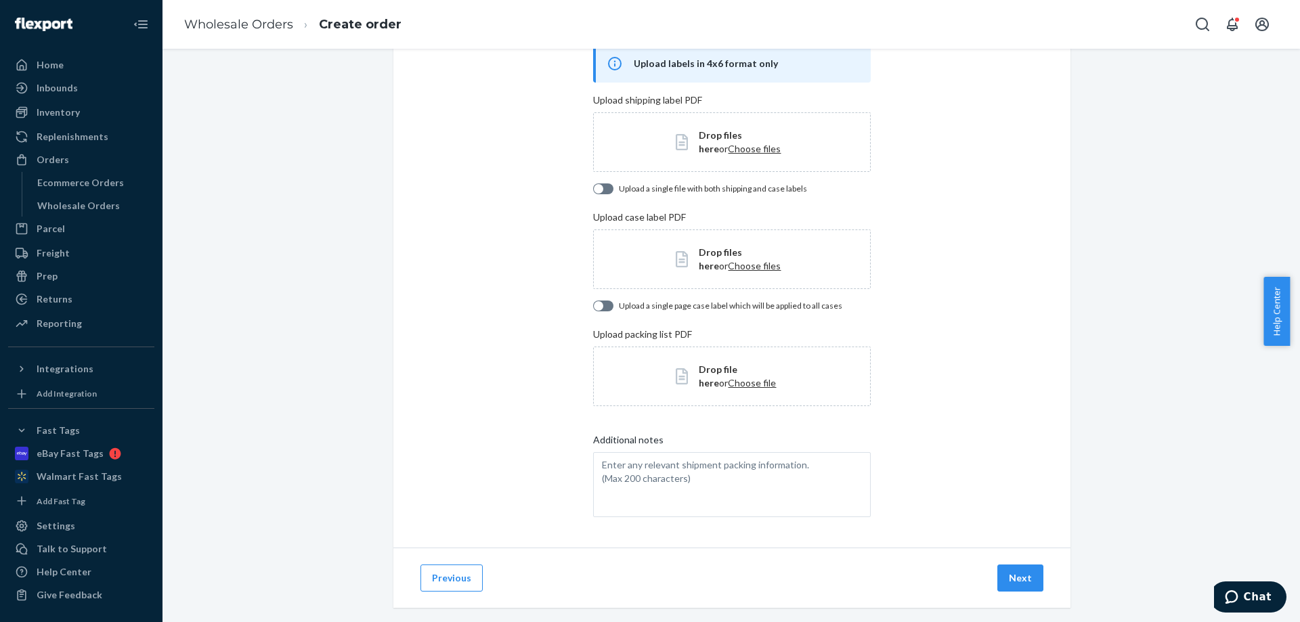
click at [728, 146] on span "Choose files" at bounding box center [754, 149] width 53 height 12
click at [728, 264] on span "Choose files" at bounding box center [754, 266] width 53 height 12
click at [1024, 581] on button "Next" at bounding box center [1021, 578] width 46 height 27
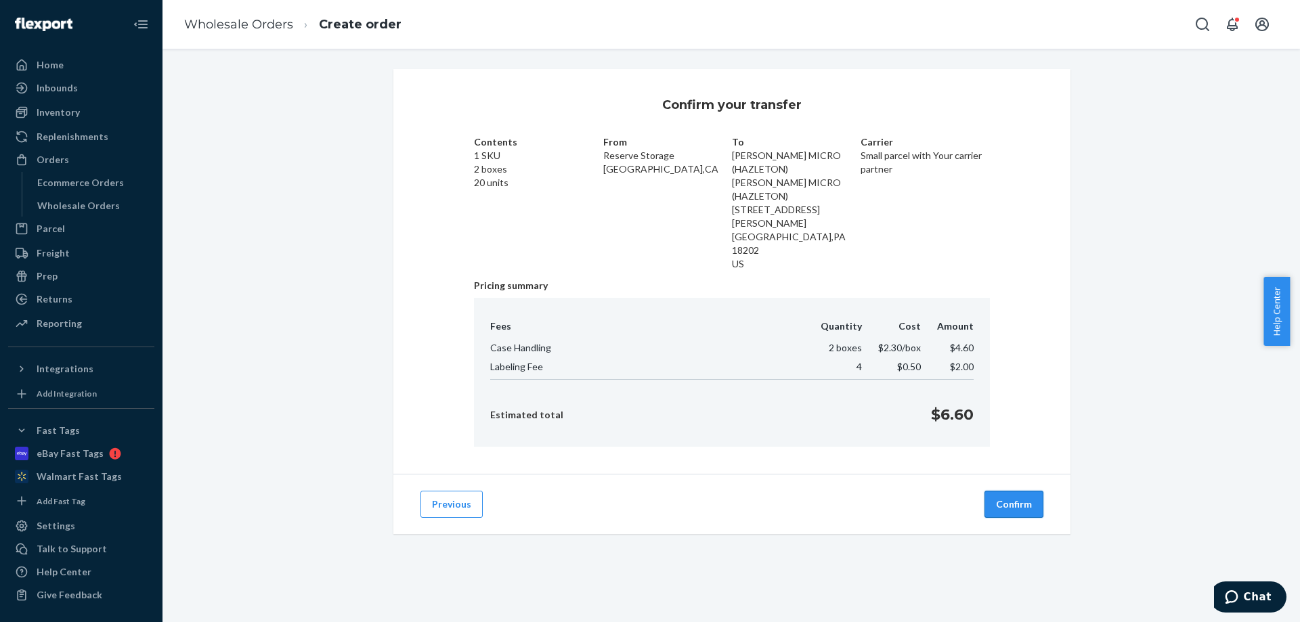
click at [1029, 491] on button "Confirm" at bounding box center [1014, 504] width 59 height 27
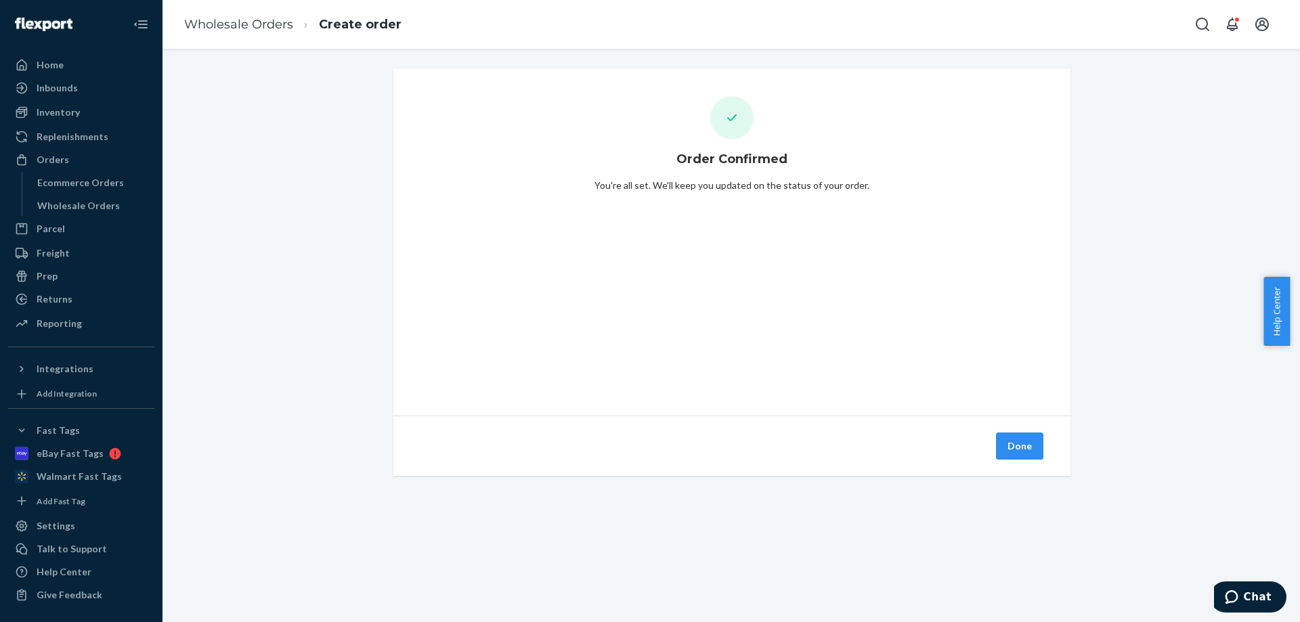
click at [1008, 446] on button "Done" at bounding box center [1019, 446] width 47 height 27
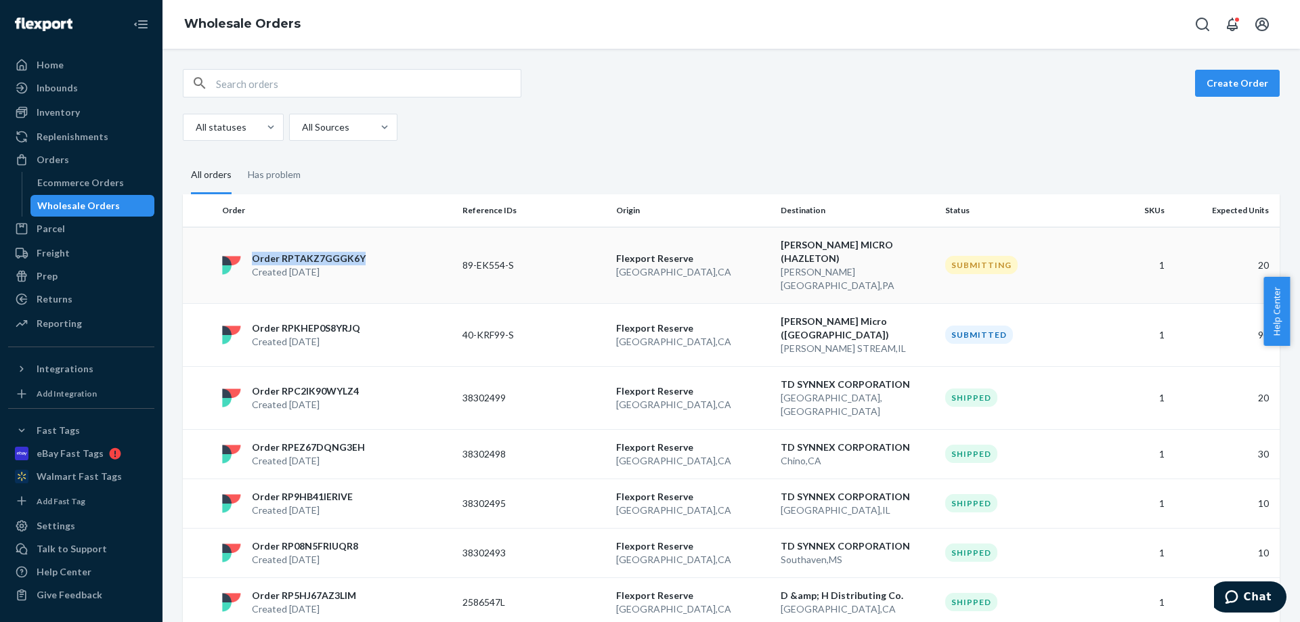
copy p "Order RPTAKZ7GGGK6Y"
drag, startPoint x: 349, startPoint y: 246, endPoint x: 298, endPoint y: 233, distance: 53.1
